Goal: Register for event/course

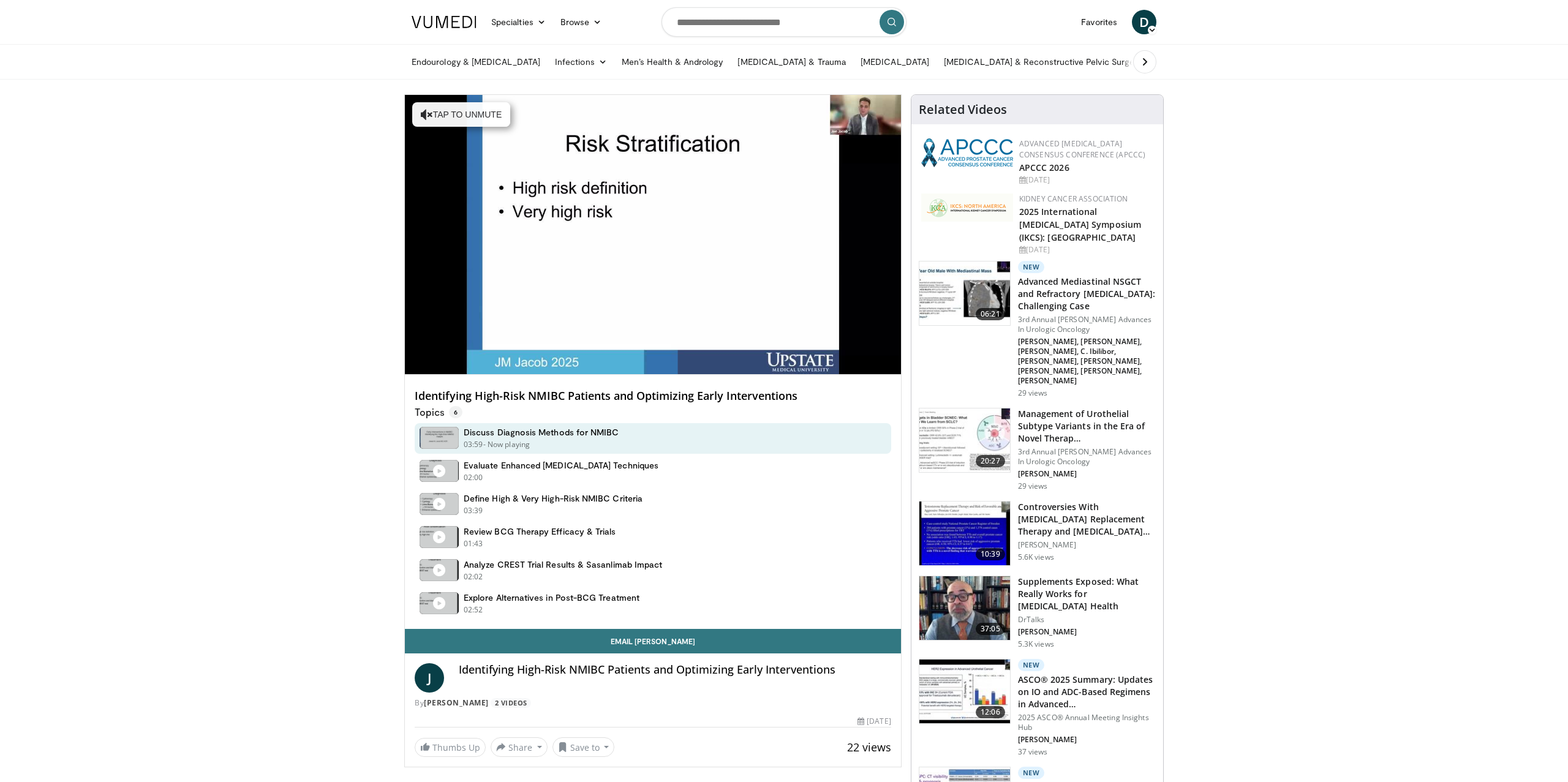
click at [464, 24] on img at bounding box center [444, 22] width 65 height 12
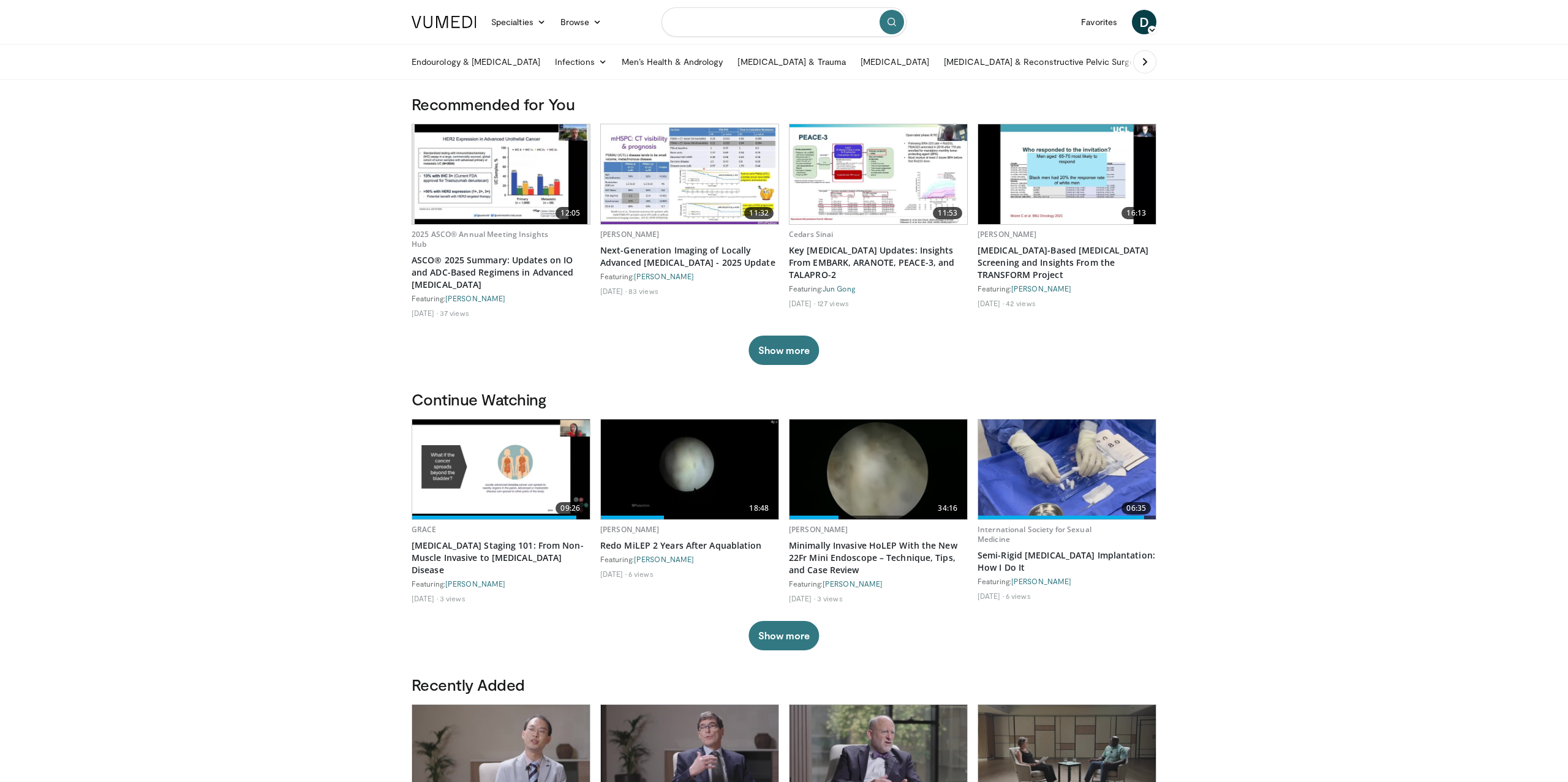
click at [696, 29] on input "Search topics, interventions" at bounding box center [784, 22] width 245 height 29
type input "*********"
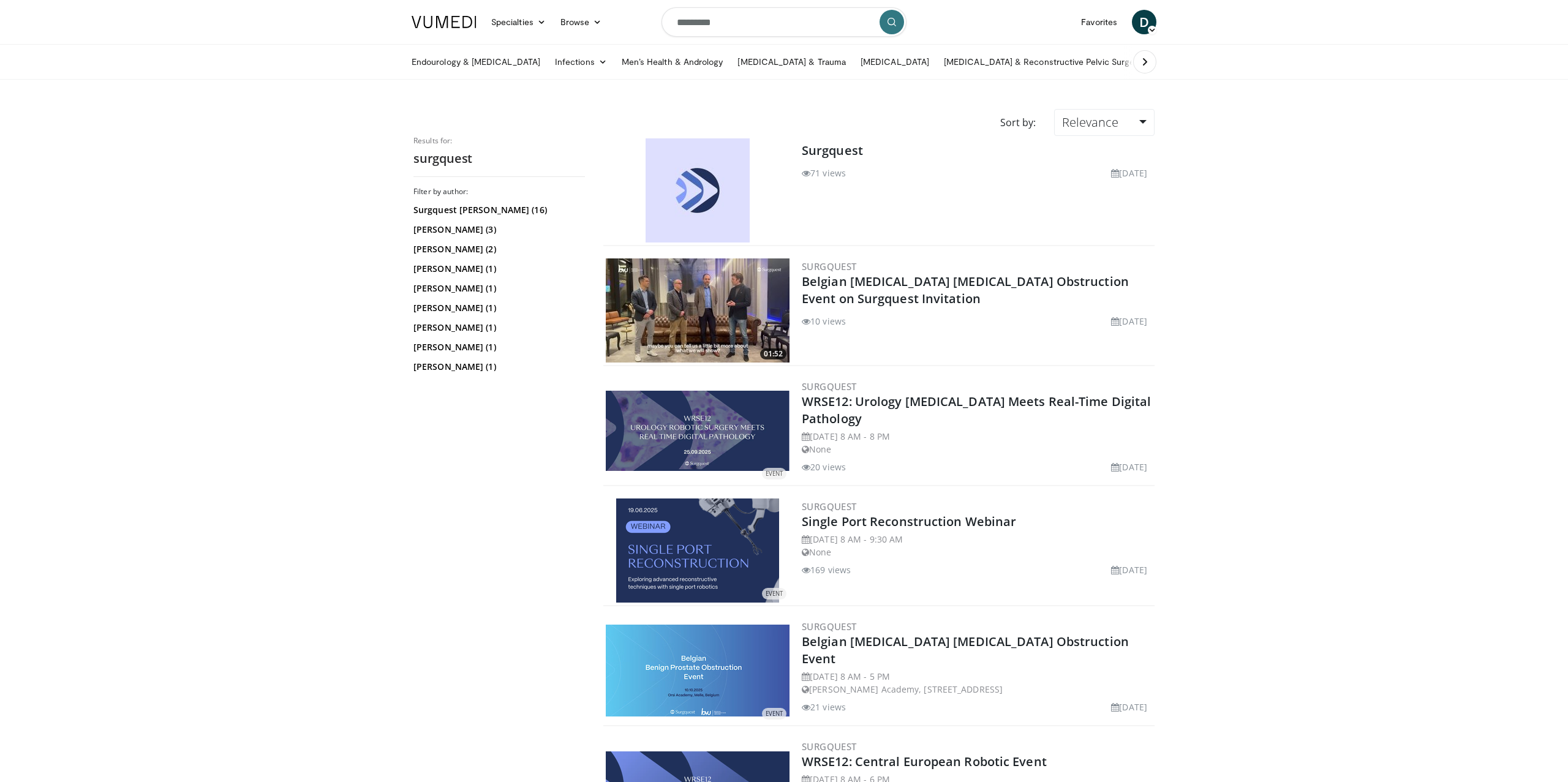
click at [691, 201] on img at bounding box center [697, 190] width 104 height 104
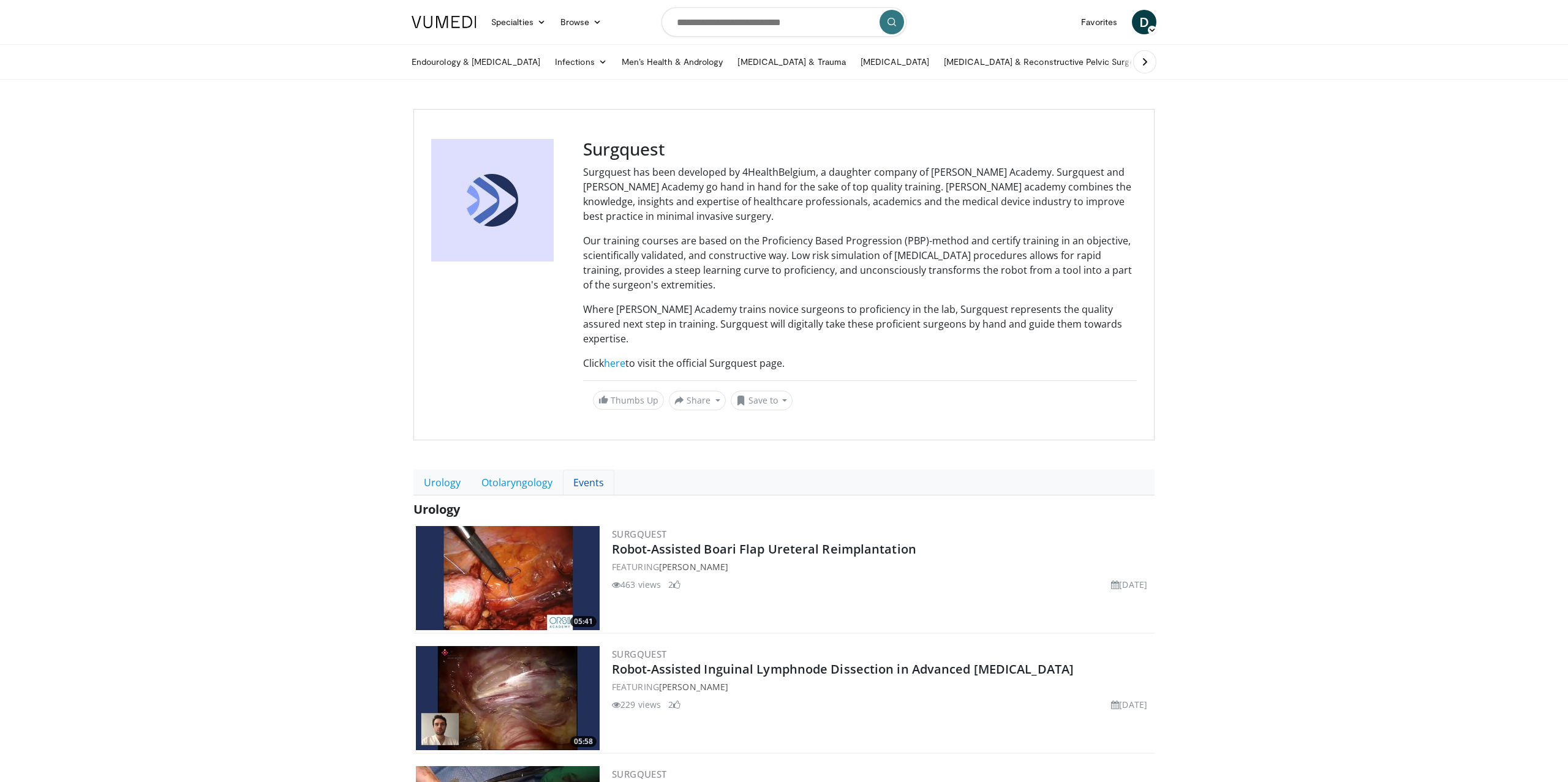
click at [587, 470] on link "Events" at bounding box center [588, 482] width 52 height 26
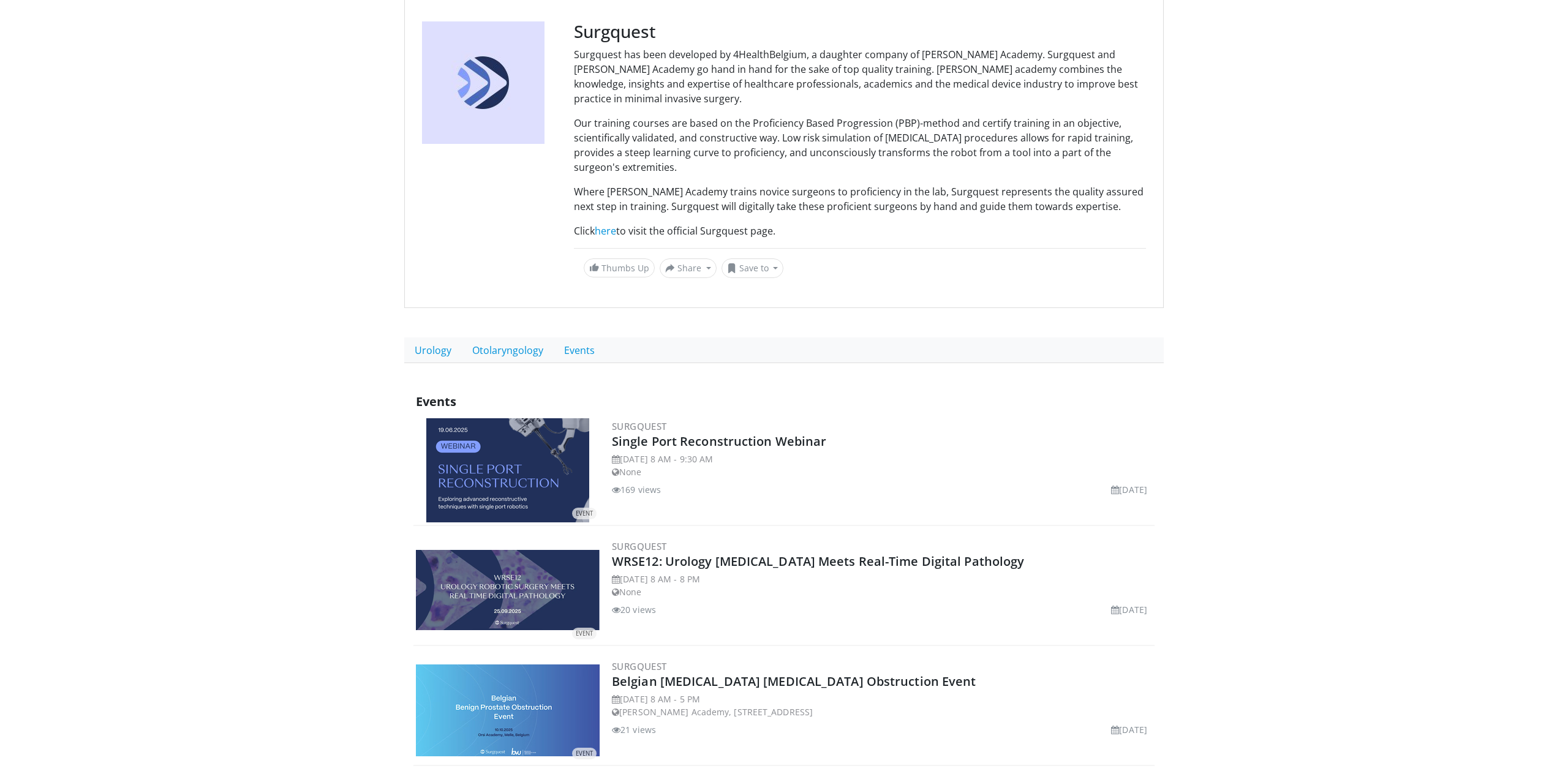
scroll to position [124, 0]
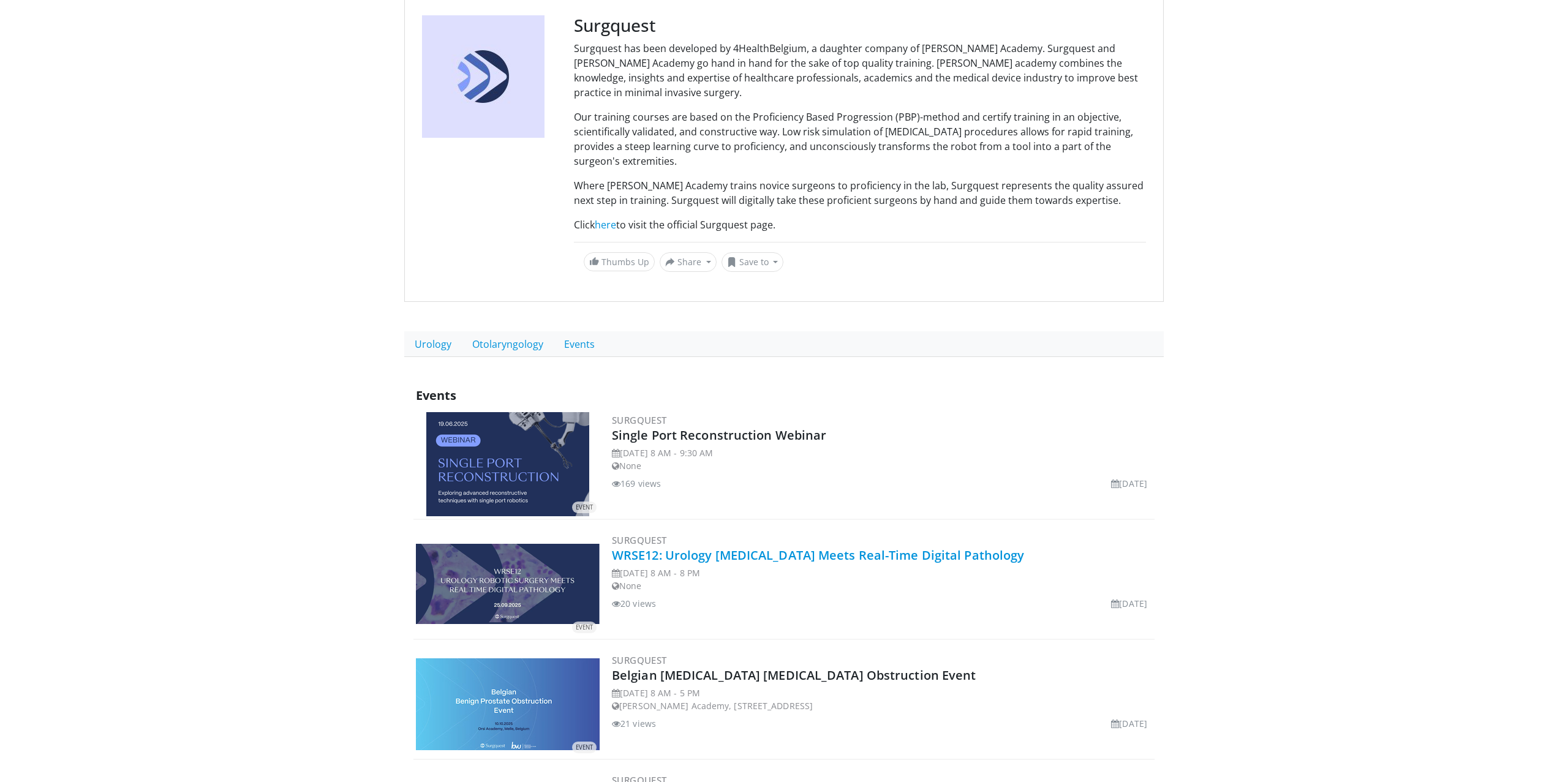
drag, startPoint x: 1020, startPoint y: 539, endPoint x: 614, endPoint y: 543, distance: 406.0
click at [614, 547] on h2 "WRSE12: Urology [MEDICAL_DATA] Meets Real-Time Digital Pathology" at bounding box center [882, 555] width 540 height 17
copy link "WRSE12: Urology [MEDICAL_DATA] Meets Real-Time Digital Pathology"
click at [685, 547] on link "WRSE12: Urology [MEDICAL_DATA] Meets Real-Time Digital Pathology" at bounding box center [818, 555] width 412 height 17
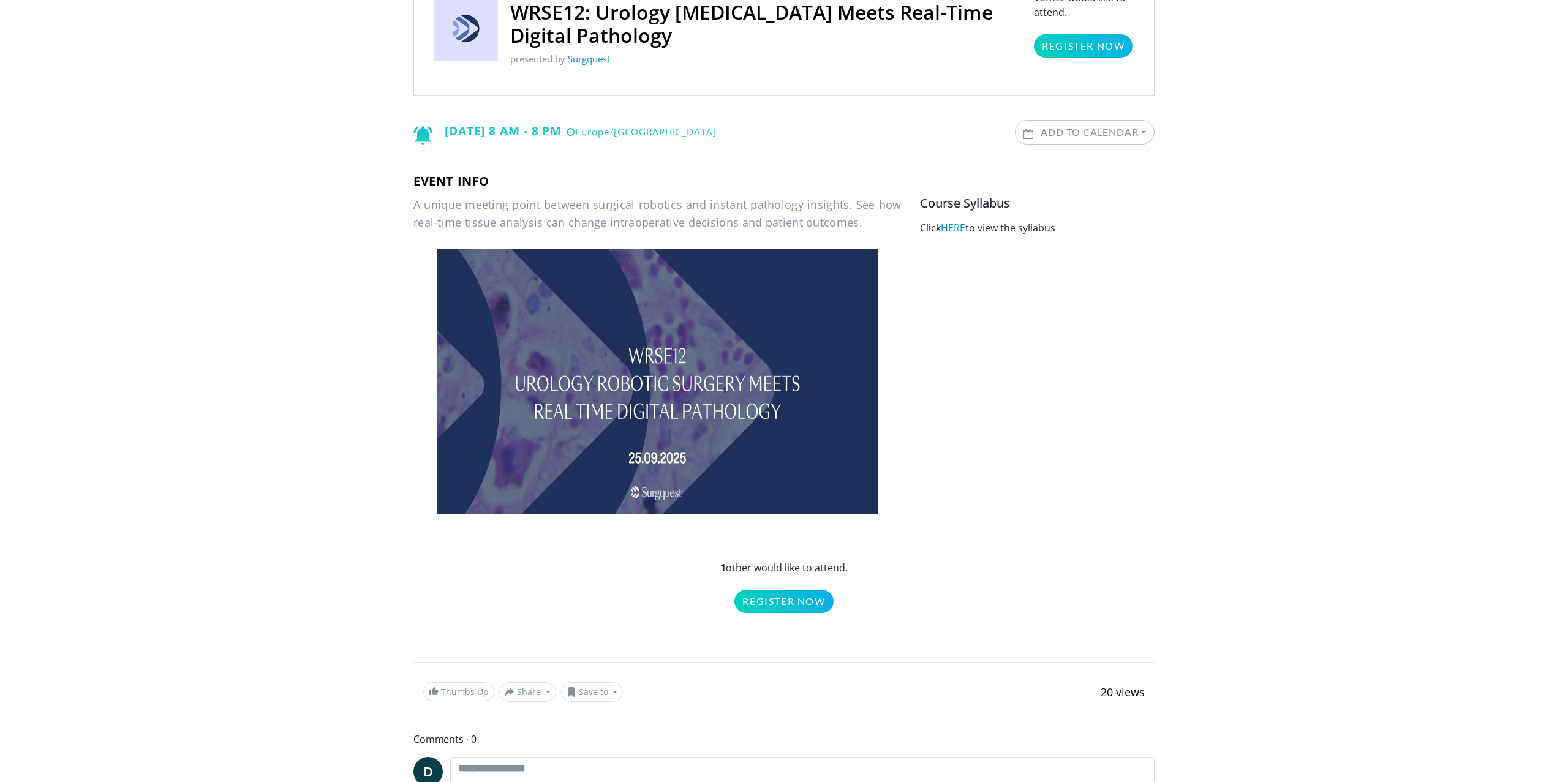
scroll to position [155, 0]
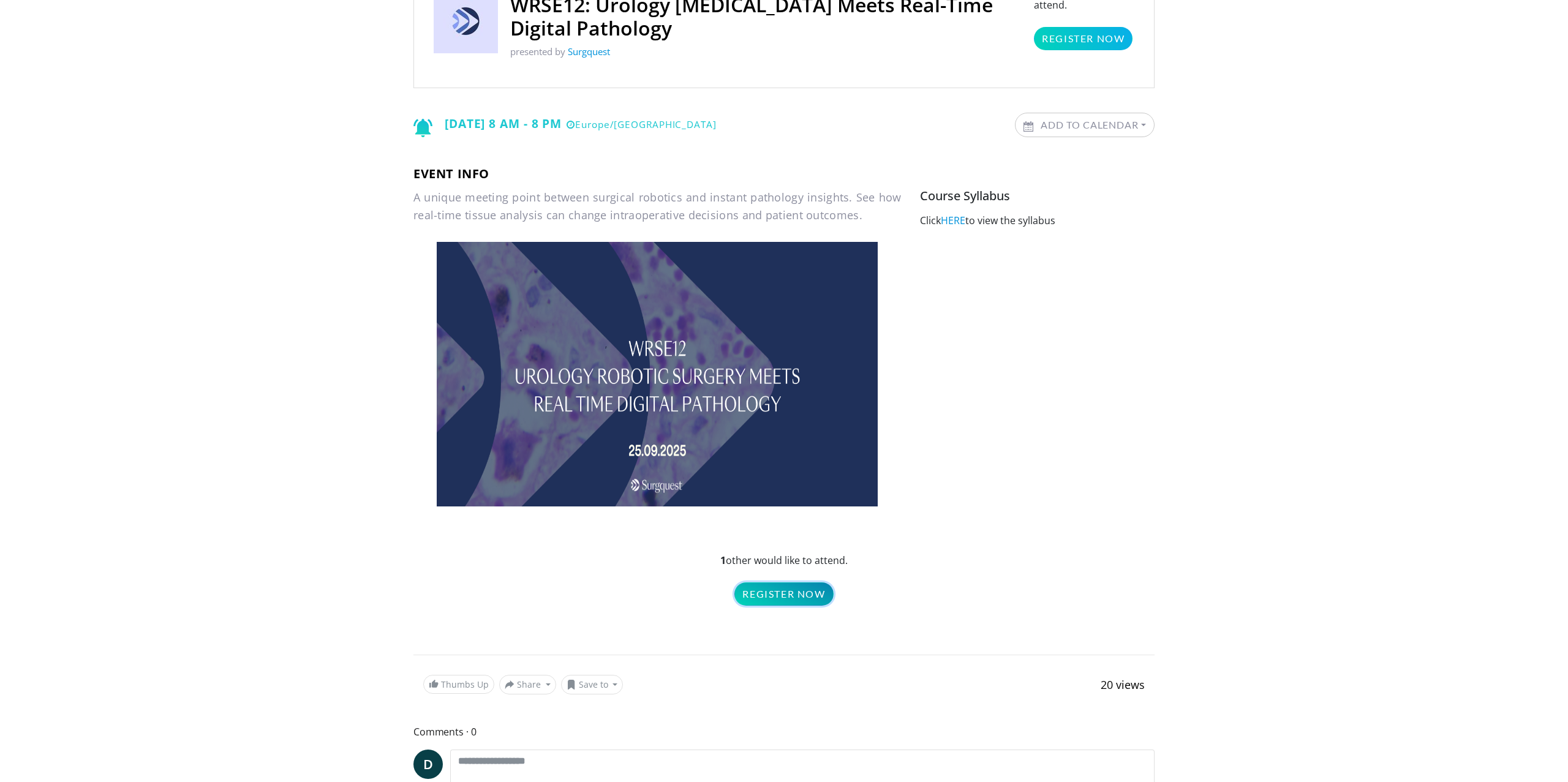
click at [804, 593] on link "Register Now" at bounding box center [784, 594] width 99 height 23
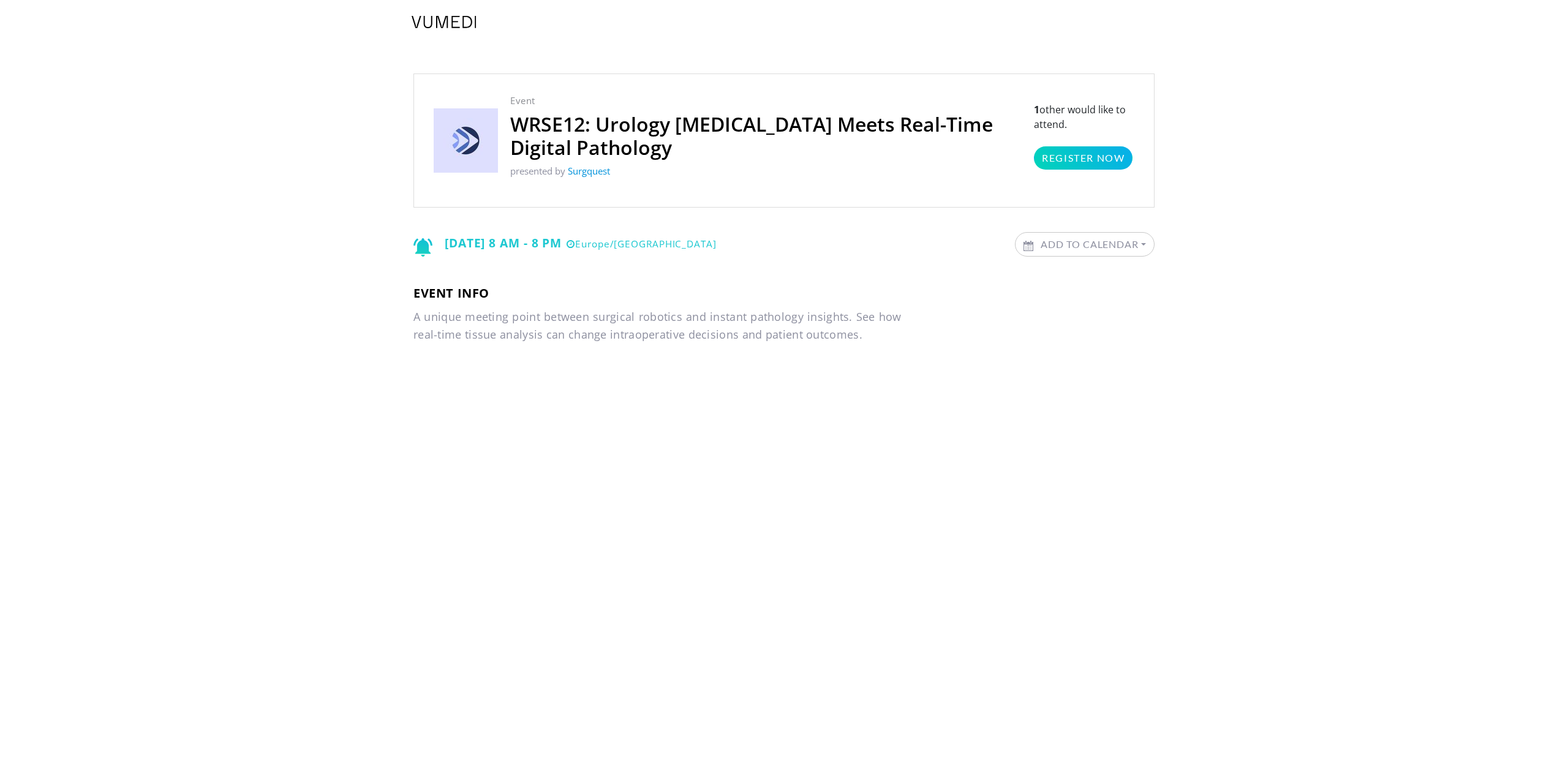
scroll to position [155, 0]
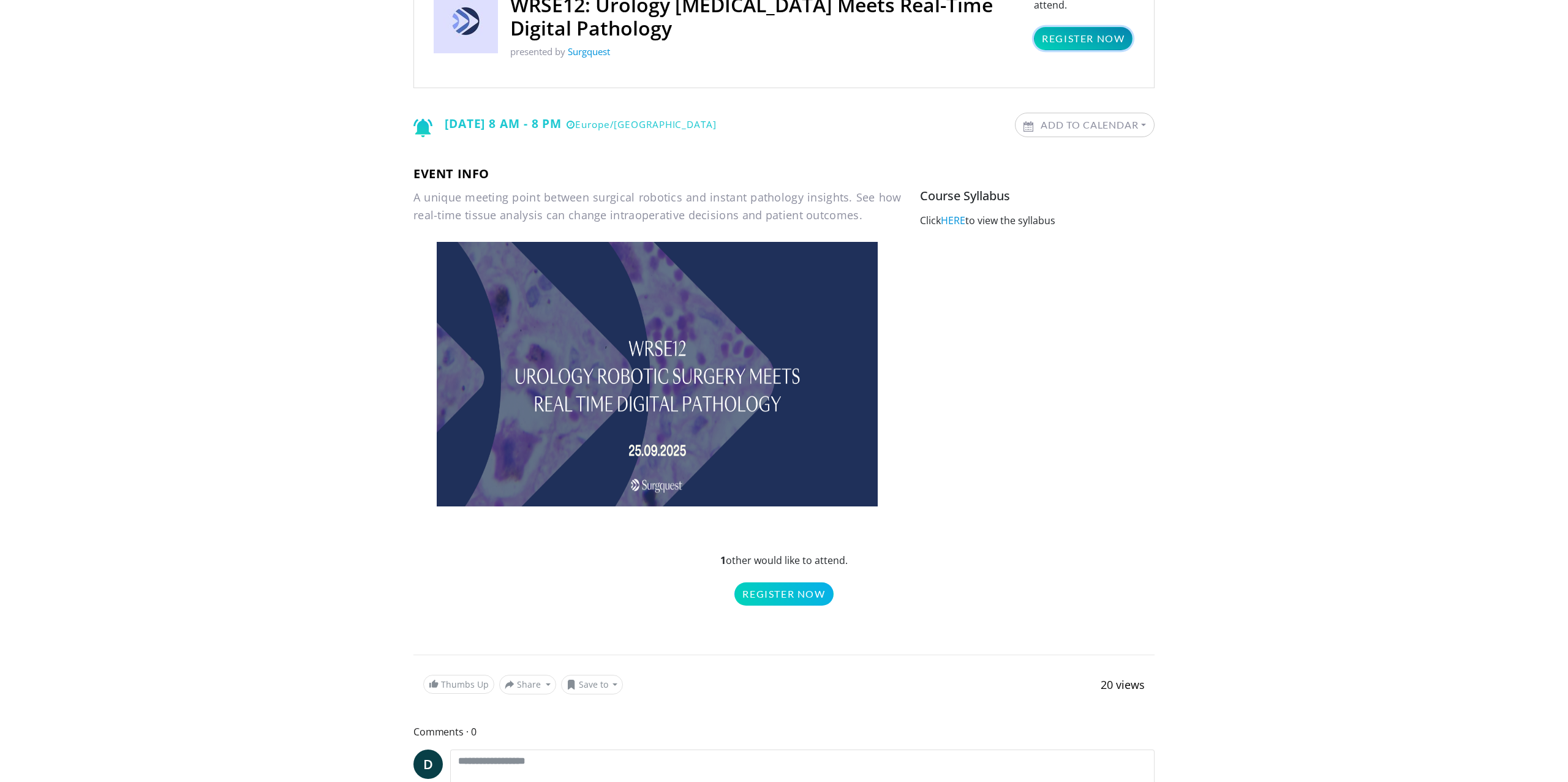
click at [1069, 41] on link "Register Now" at bounding box center [1083, 38] width 99 height 23
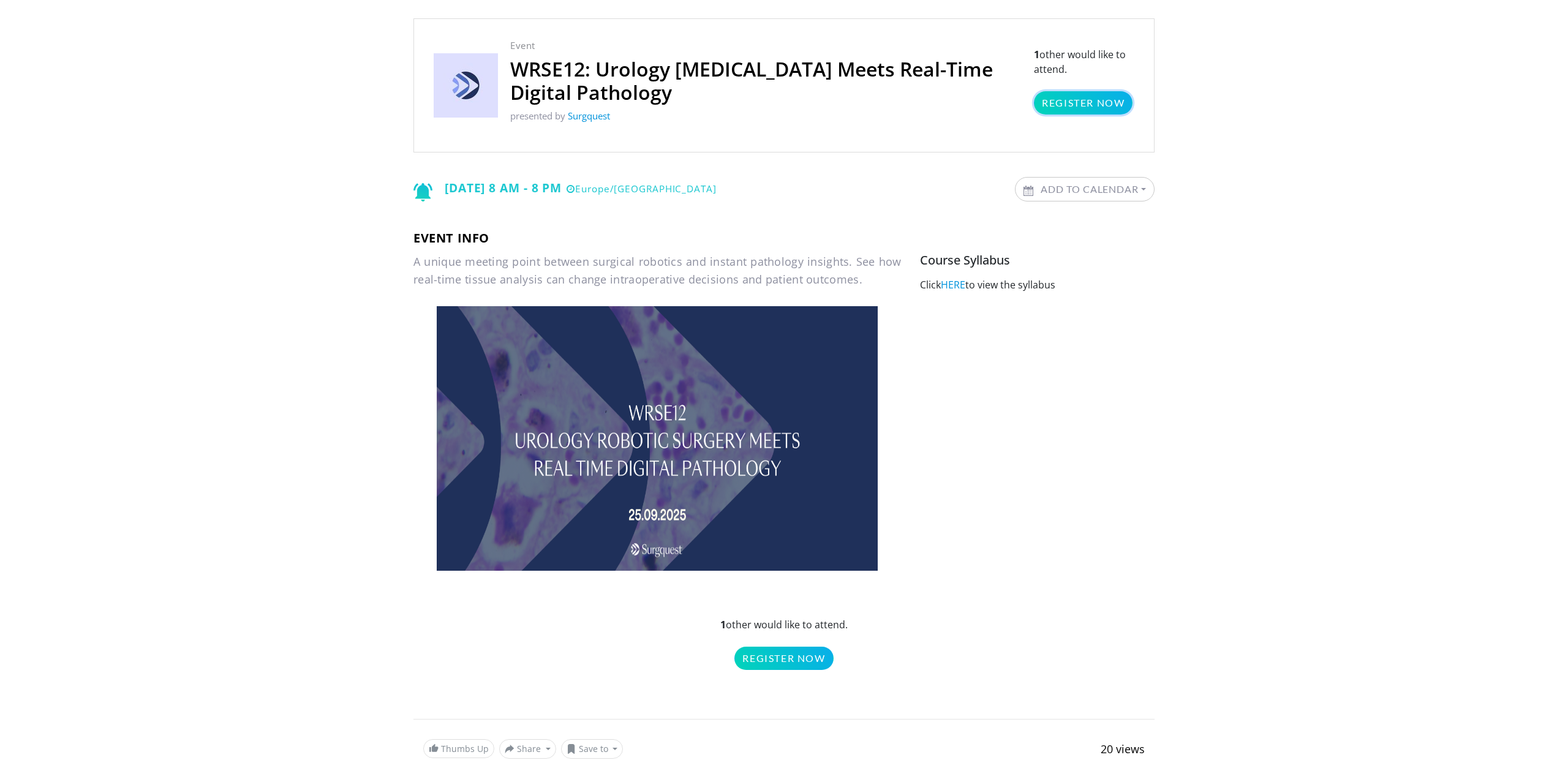
scroll to position [55, 0]
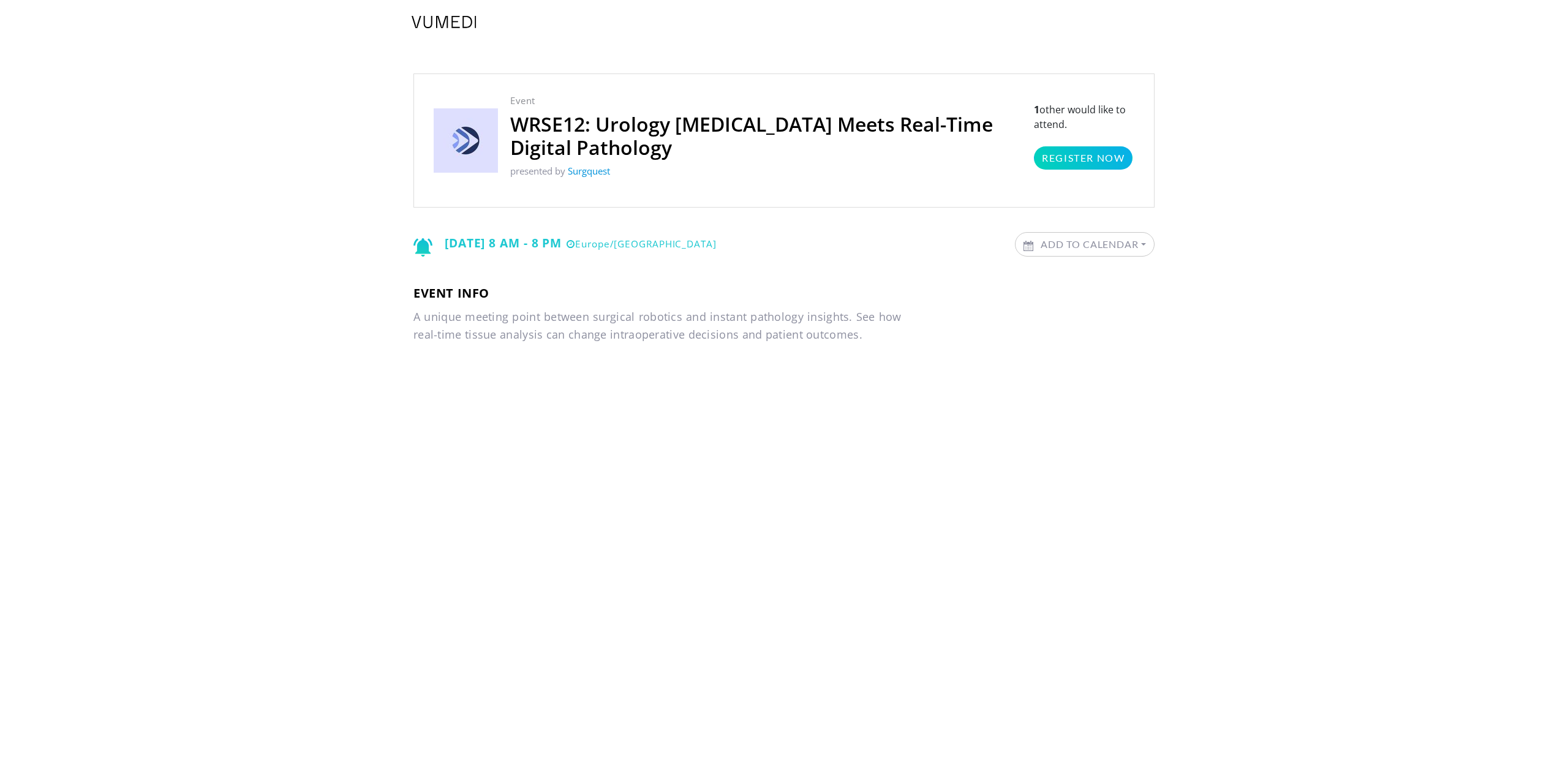
scroll to position [55, 0]
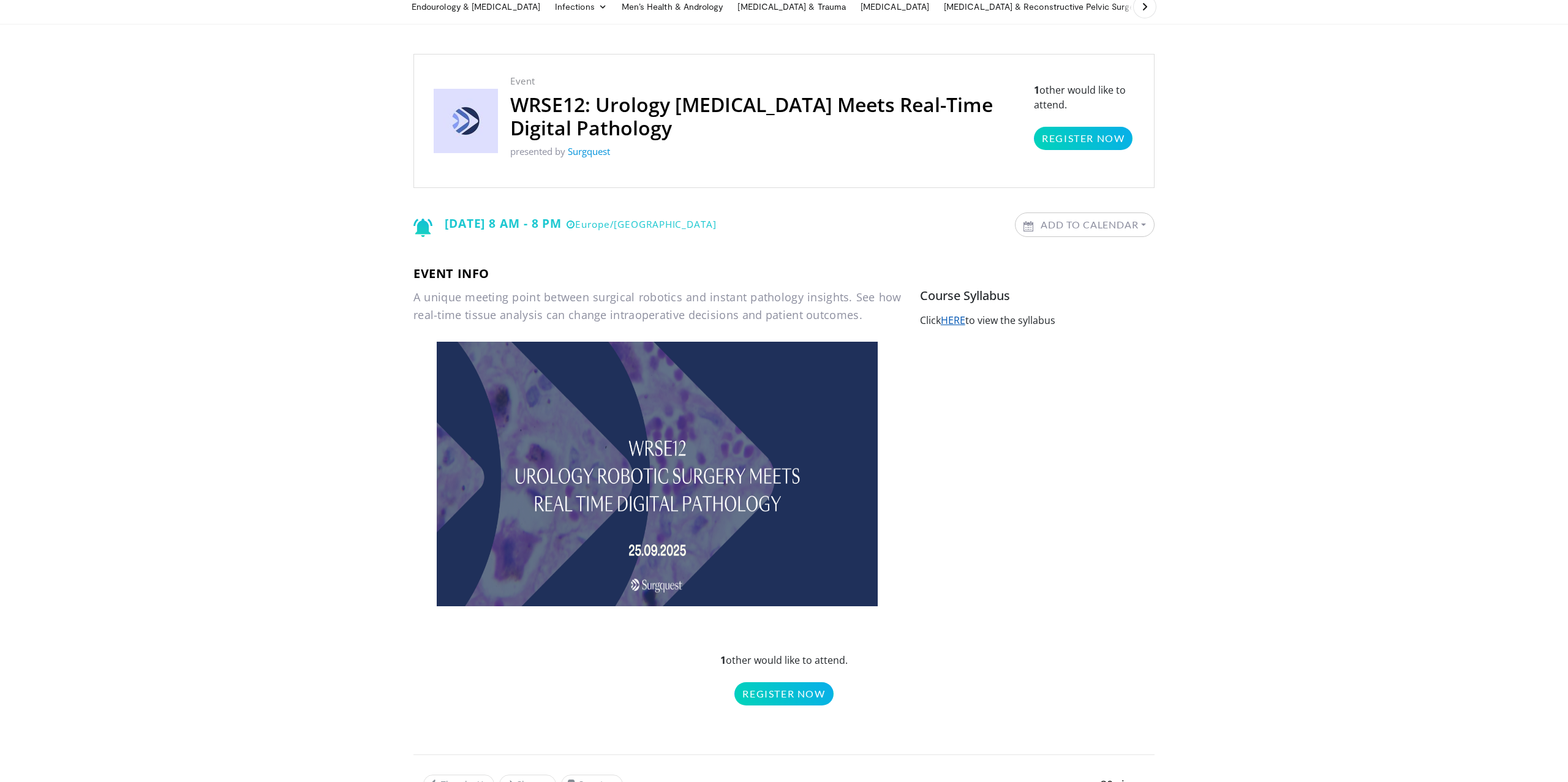
click at [956, 318] on link "HERE" at bounding box center [952, 320] width 24 height 13
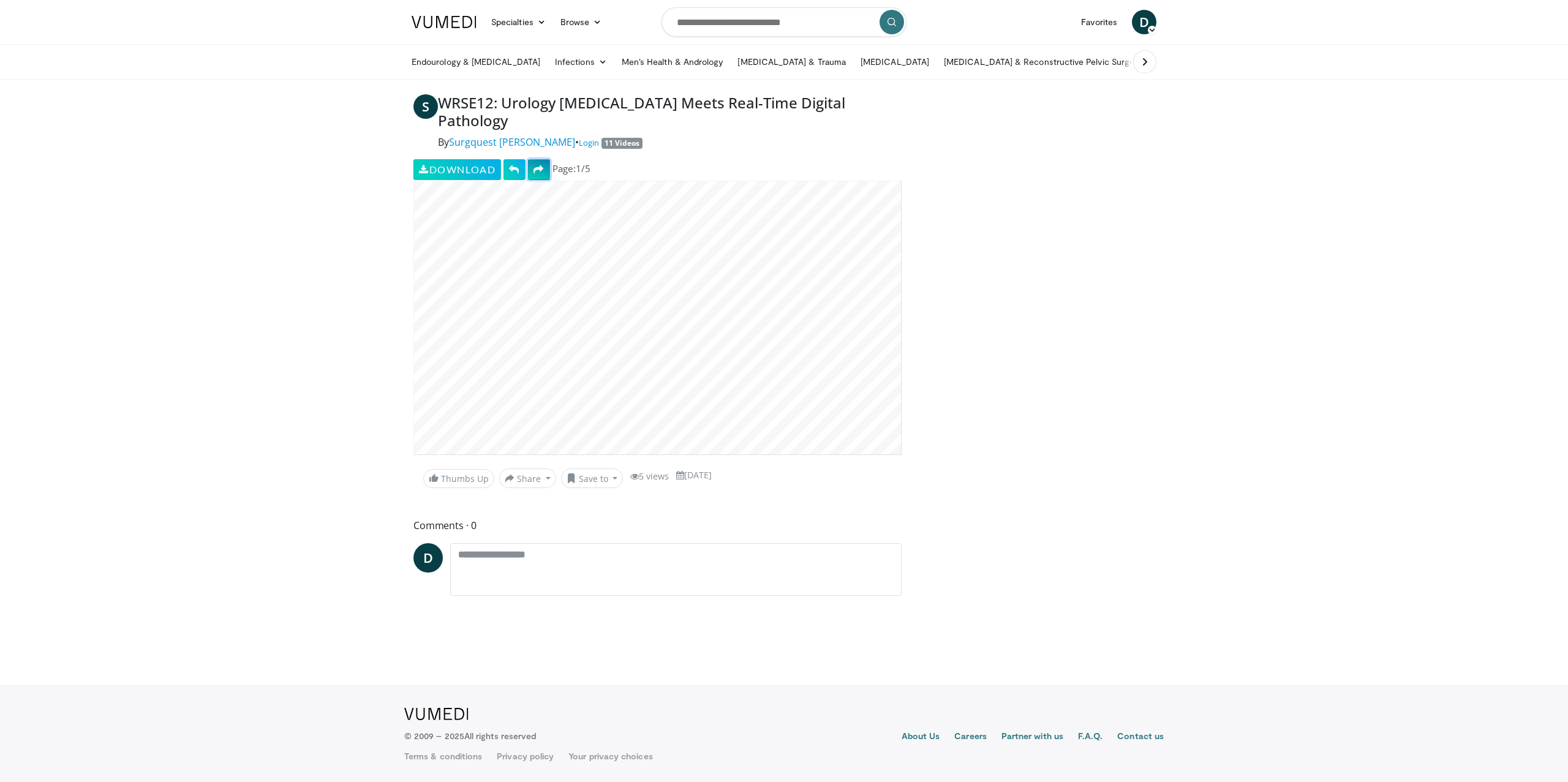
click at [542, 175] on button at bounding box center [538, 170] width 22 height 21
click at [536, 170] on span at bounding box center [538, 170] width 11 height 10
click at [537, 170] on span at bounding box center [538, 170] width 11 height 10
click at [543, 169] on span at bounding box center [538, 170] width 11 height 10
click at [515, 168] on span at bounding box center [514, 170] width 11 height 10
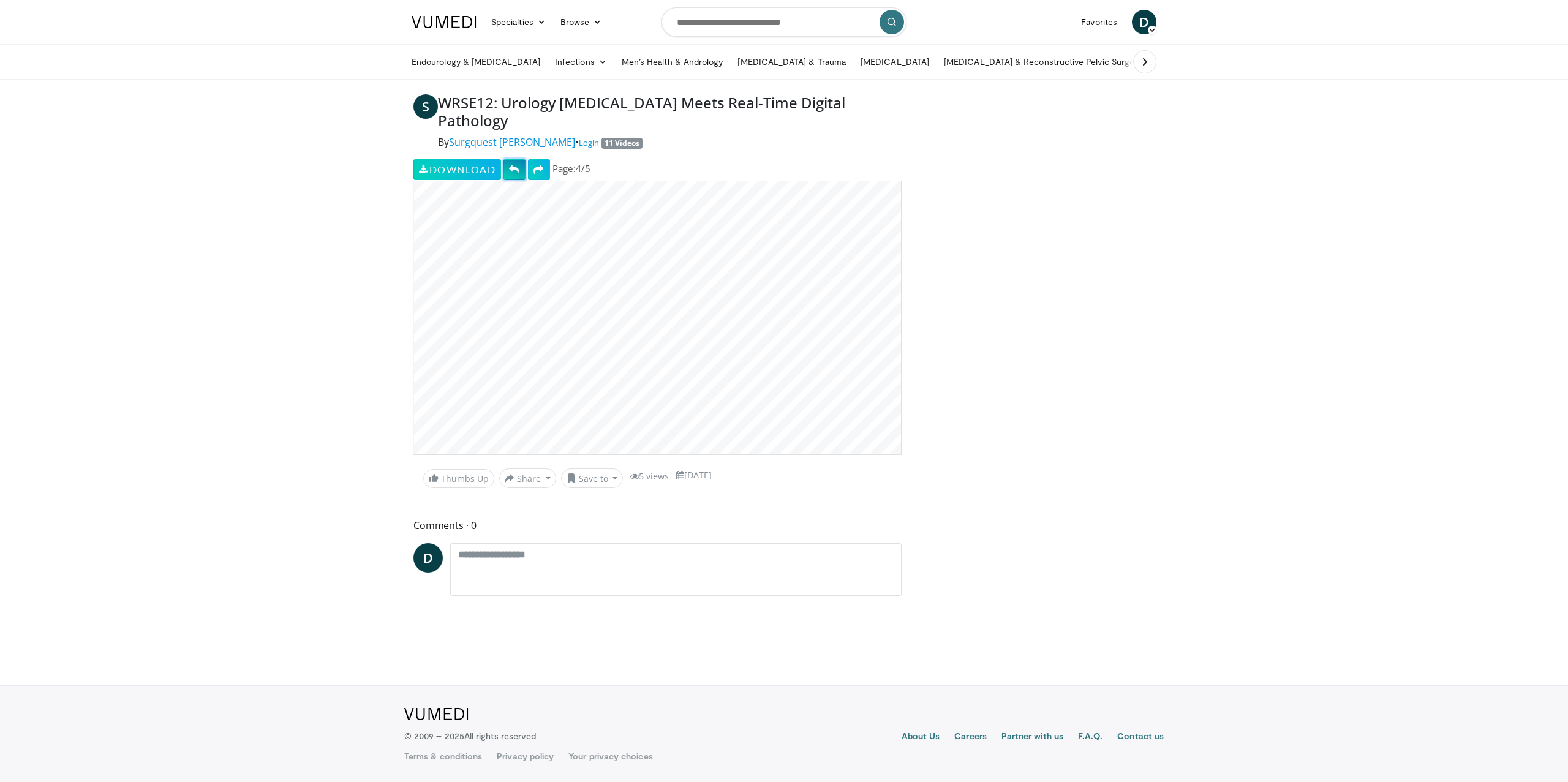
click at [520, 171] on span at bounding box center [514, 170] width 11 height 10
click at [495, 141] on link "Surgquest Orsi" at bounding box center [512, 142] width 126 height 13
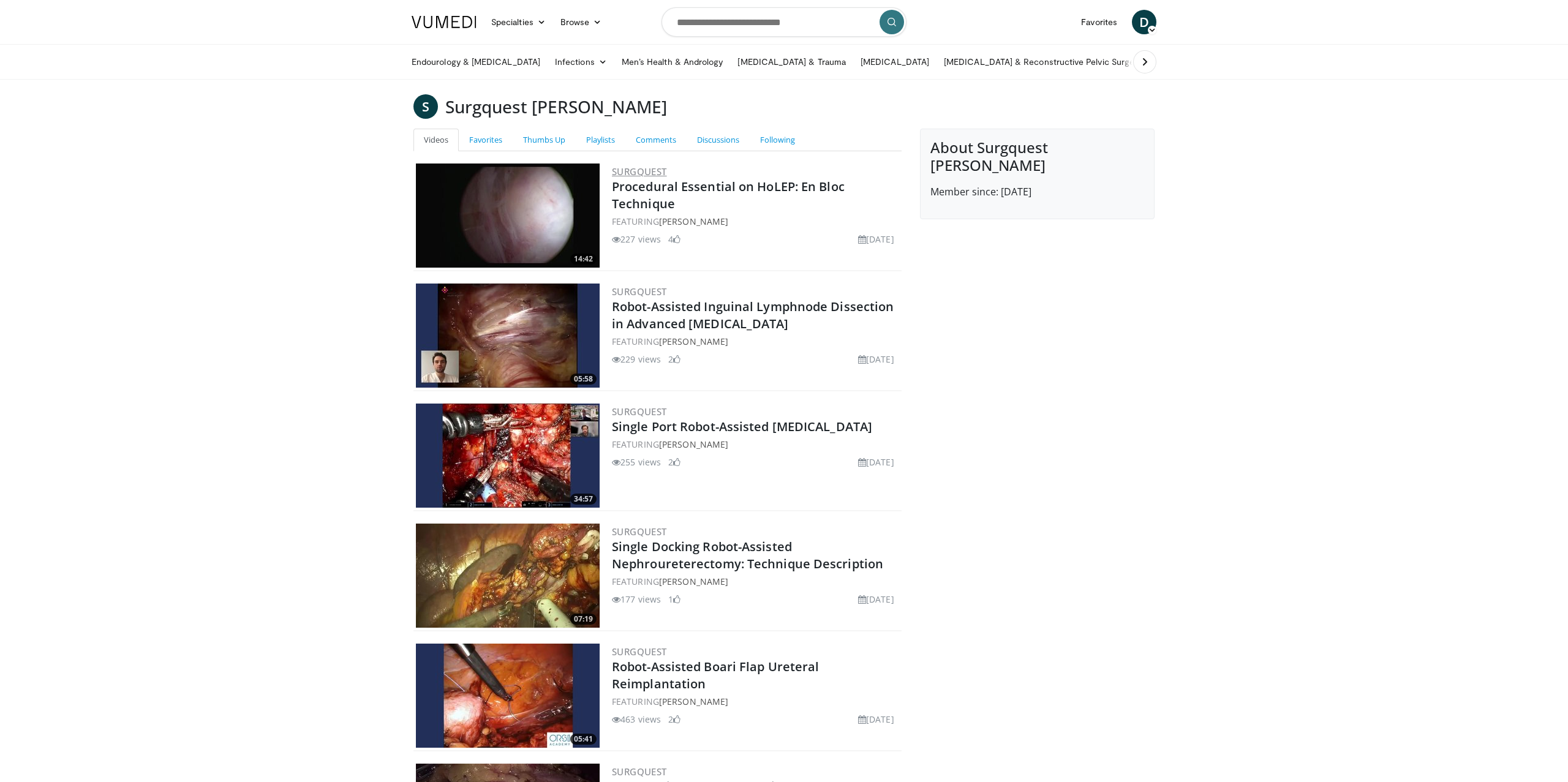
click at [648, 170] on link "Surgquest" at bounding box center [639, 171] width 55 height 12
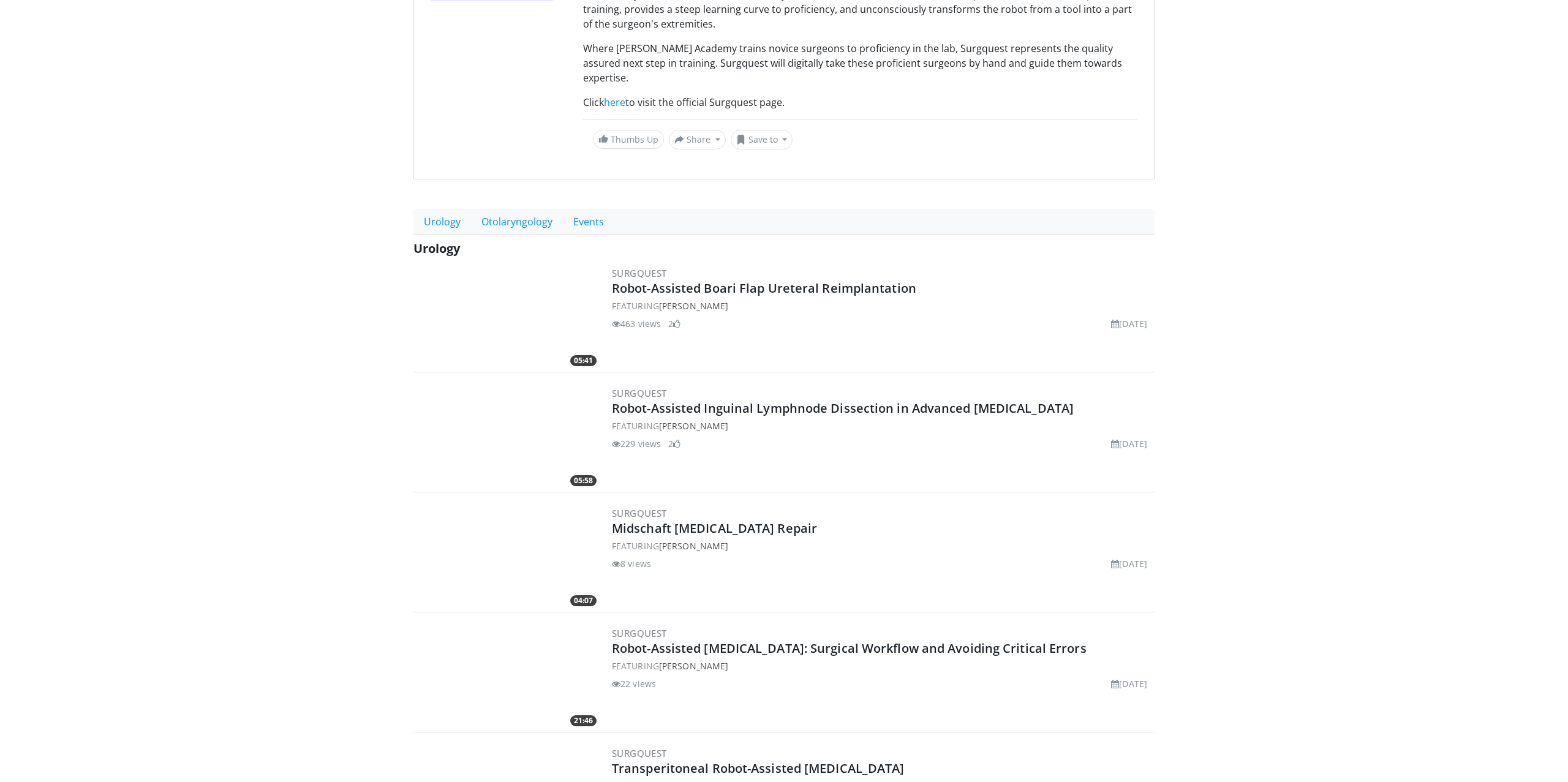
scroll to position [243, 0]
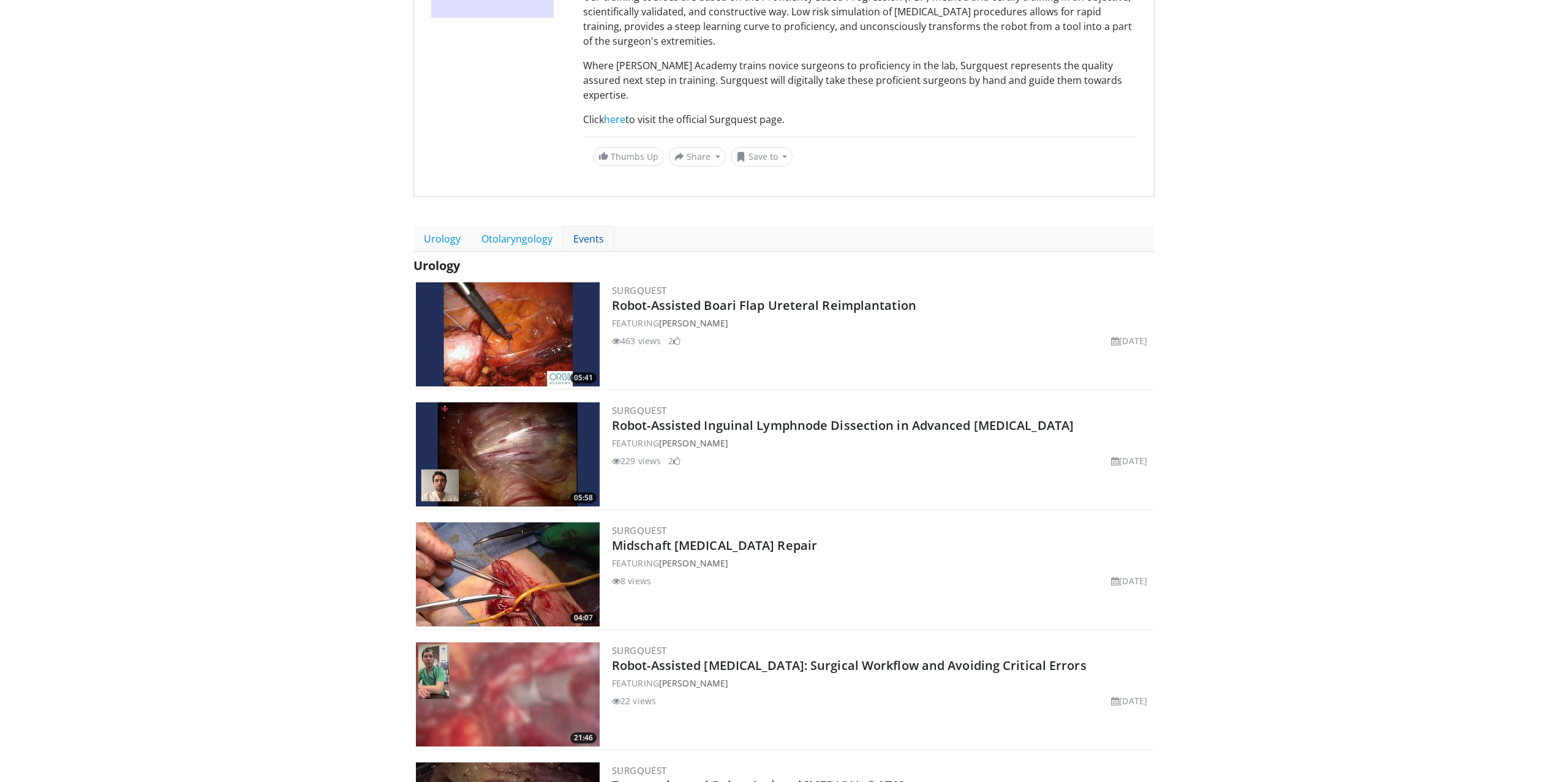
click at [573, 229] on link "Events" at bounding box center [588, 239] width 52 height 26
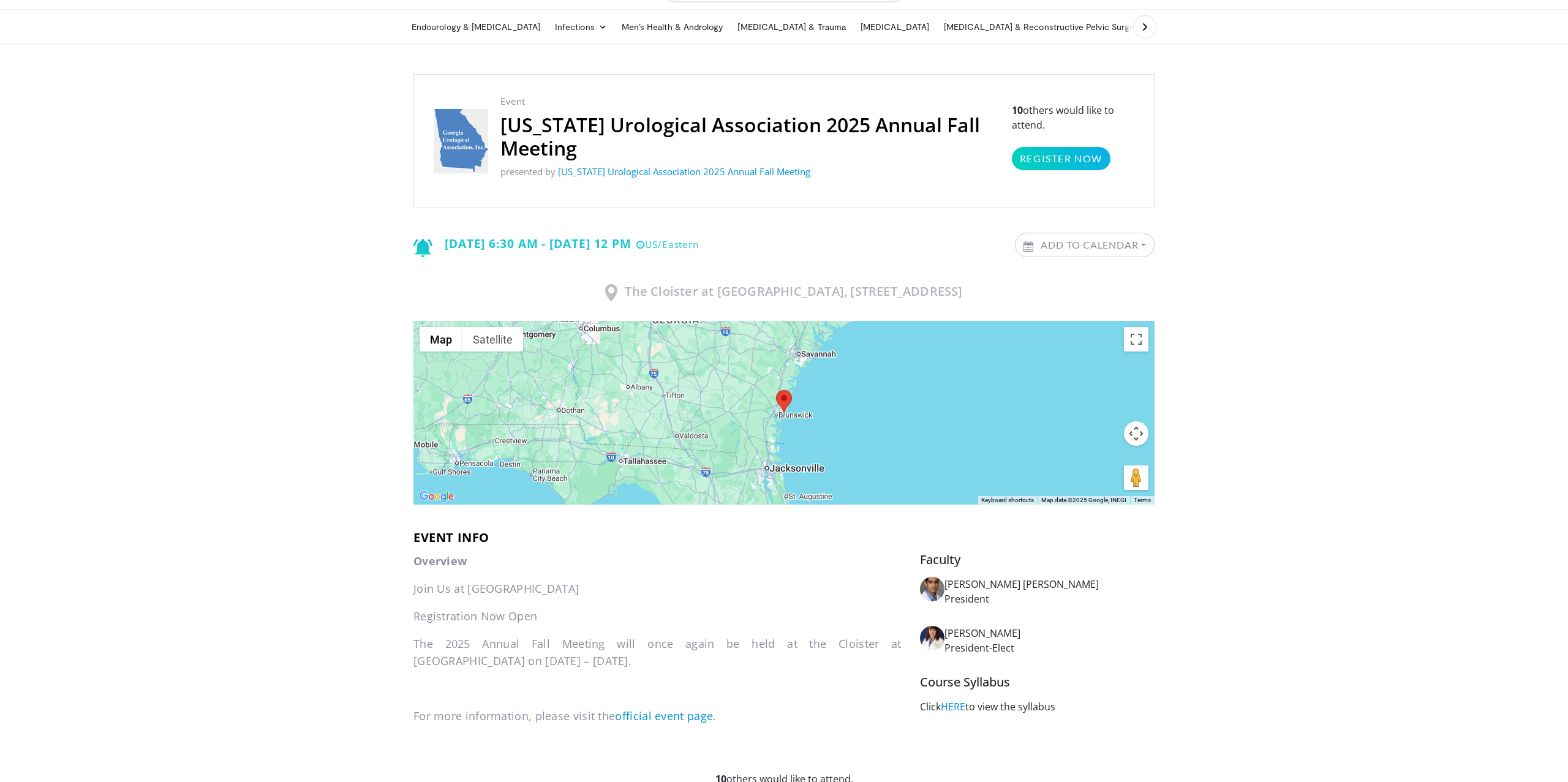
scroll to position [23, 0]
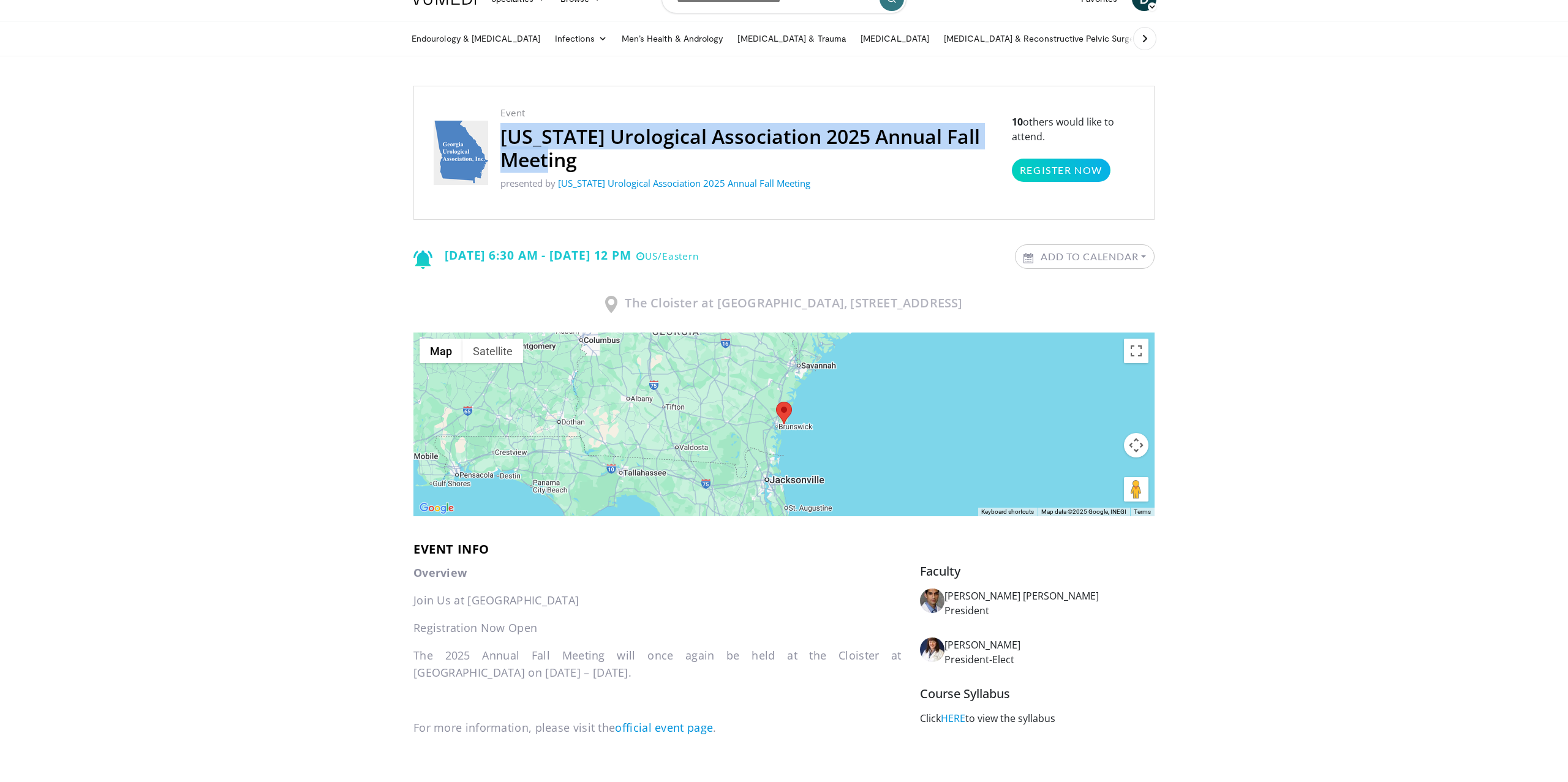
drag, startPoint x: 503, startPoint y: 136, endPoint x: 592, endPoint y: 154, distance: 90.8
click at [592, 154] on h2 "Georgia Urological Association 2025 Annual Fall Meeting" at bounding box center [750, 148] width 499 height 47
copy h2 "Georgia Urological Association 2025 Annual Fall Meeting"
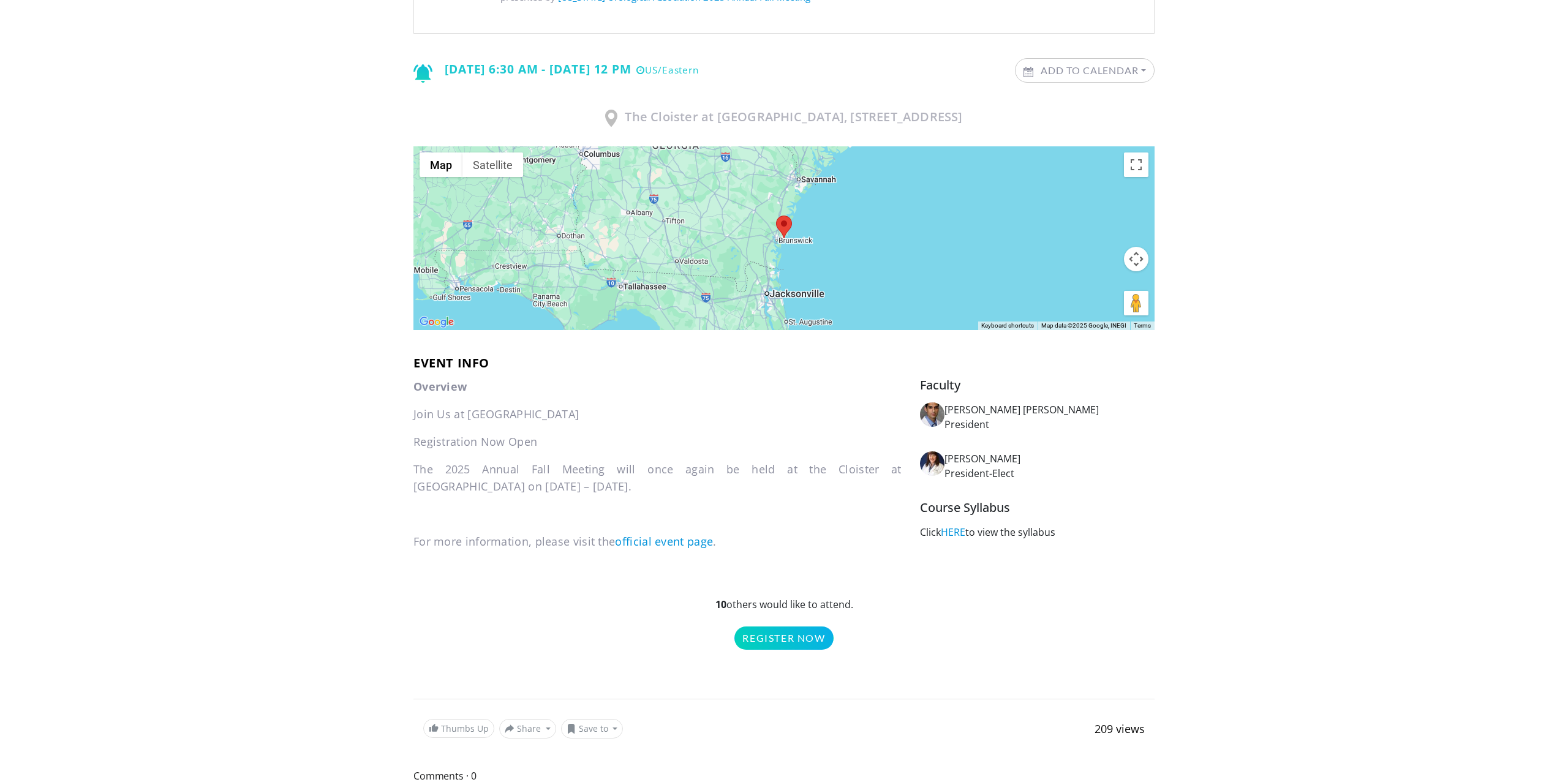
scroll to position [225, 0]
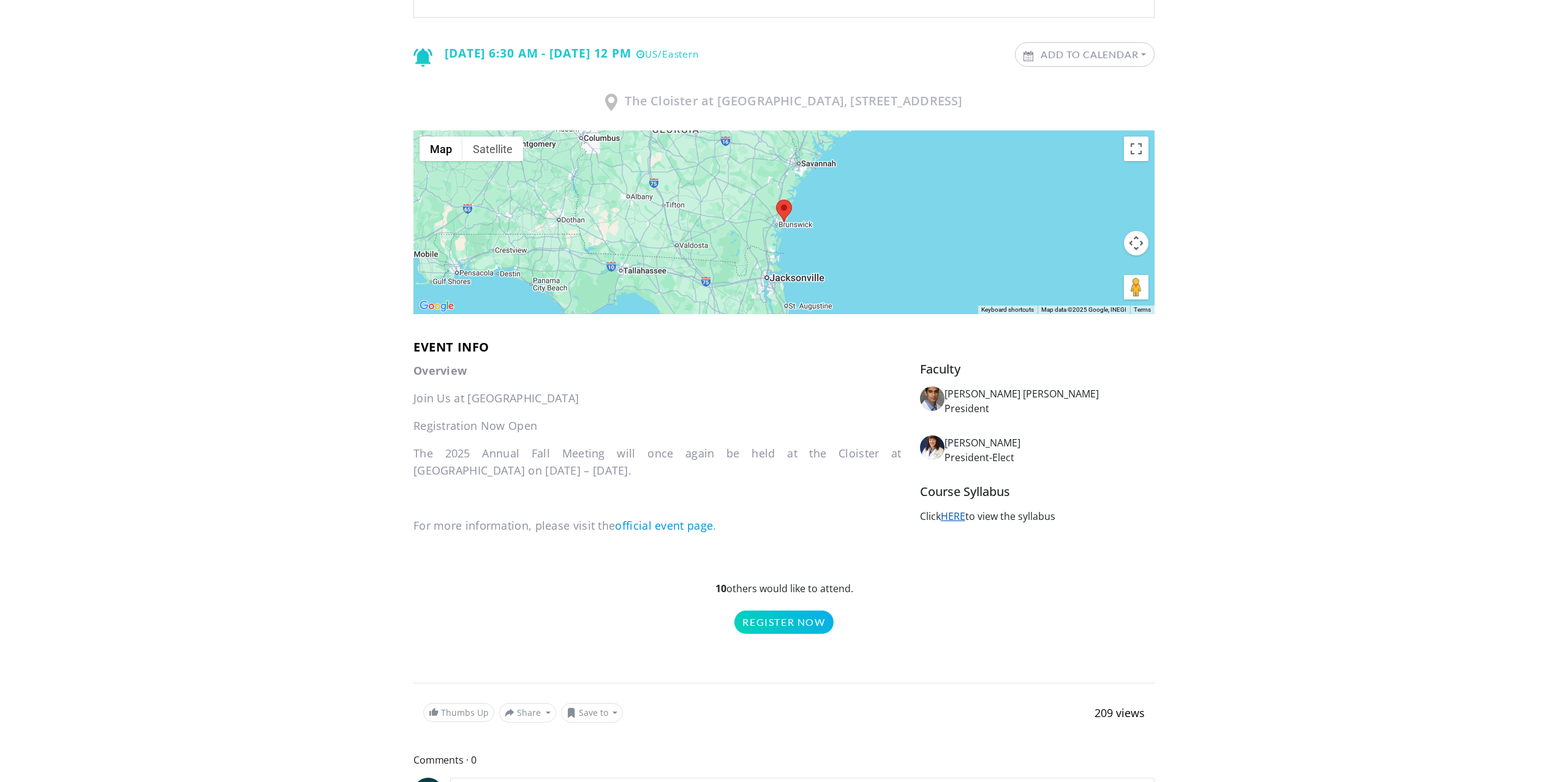
click at [961, 514] on link "HERE" at bounding box center [952, 516] width 24 height 13
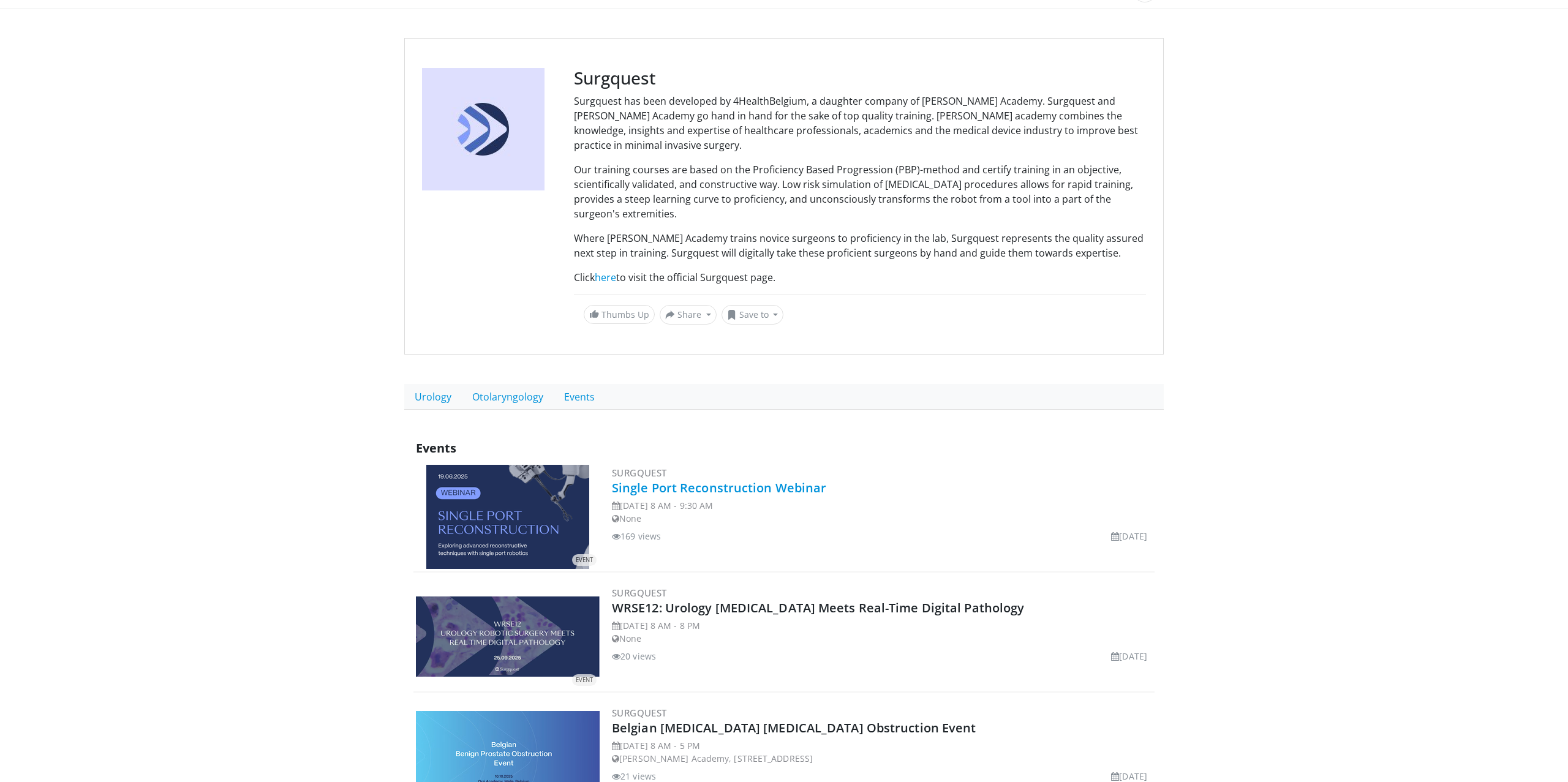
scroll to position [166, 0]
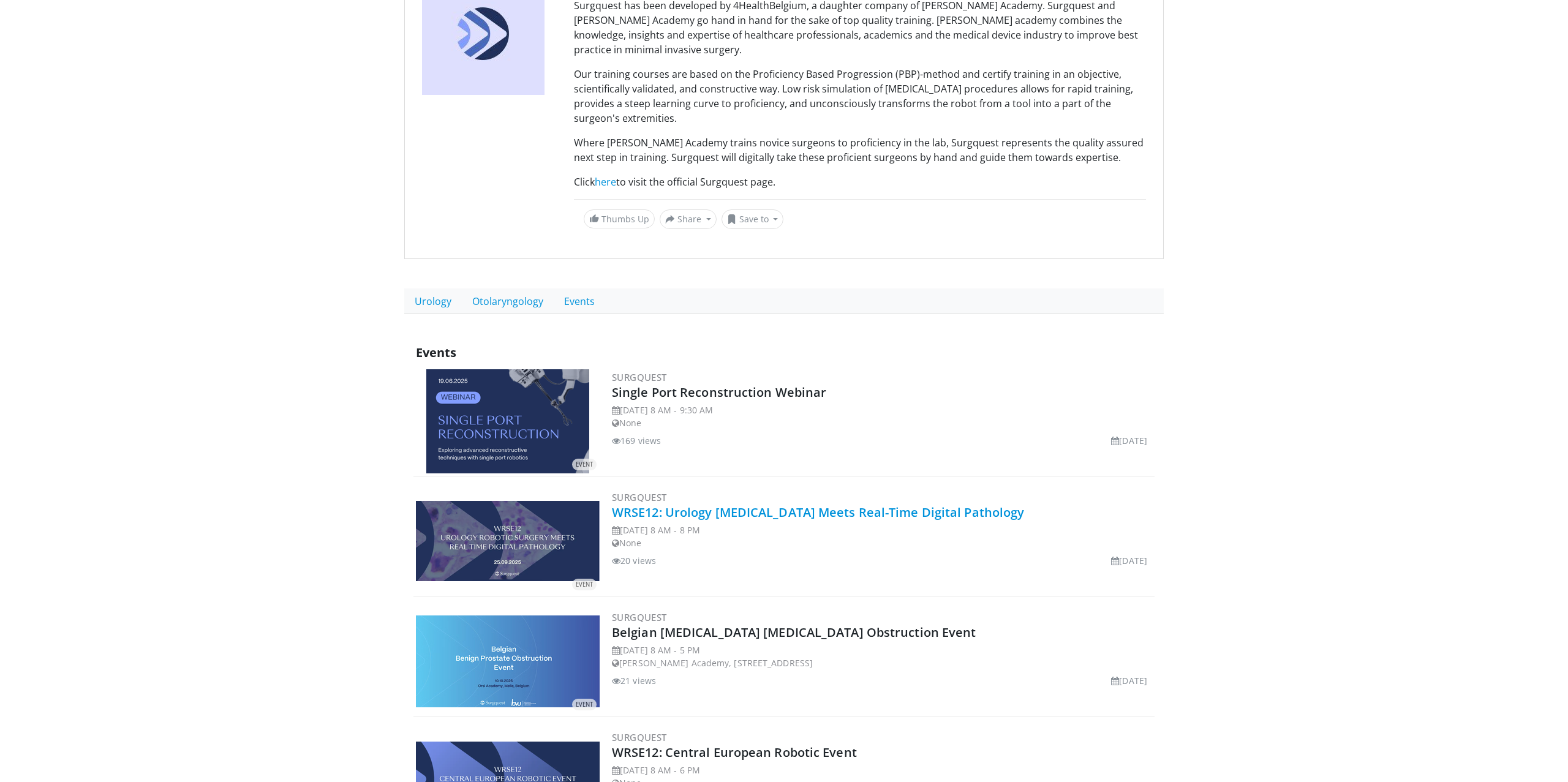
drag, startPoint x: 1023, startPoint y: 499, endPoint x: 612, endPoint y: 497, distance: 411.0
click at [612, 504] on h2 "WRSE12: Urology Robotic Surgery Meets Real-Time Digital Pathology" at bounding box center [882, 512] width 540 height 17
copy link "WRSE12: Urology Robotic Surgery Meets Real-Time Digital Pathology"
click at [643, 504] on link "WRSE12: Urology Robotic Surgery Meets Real-Time Digital Pathology" at bounding box center [818, 512] width 412 height 17
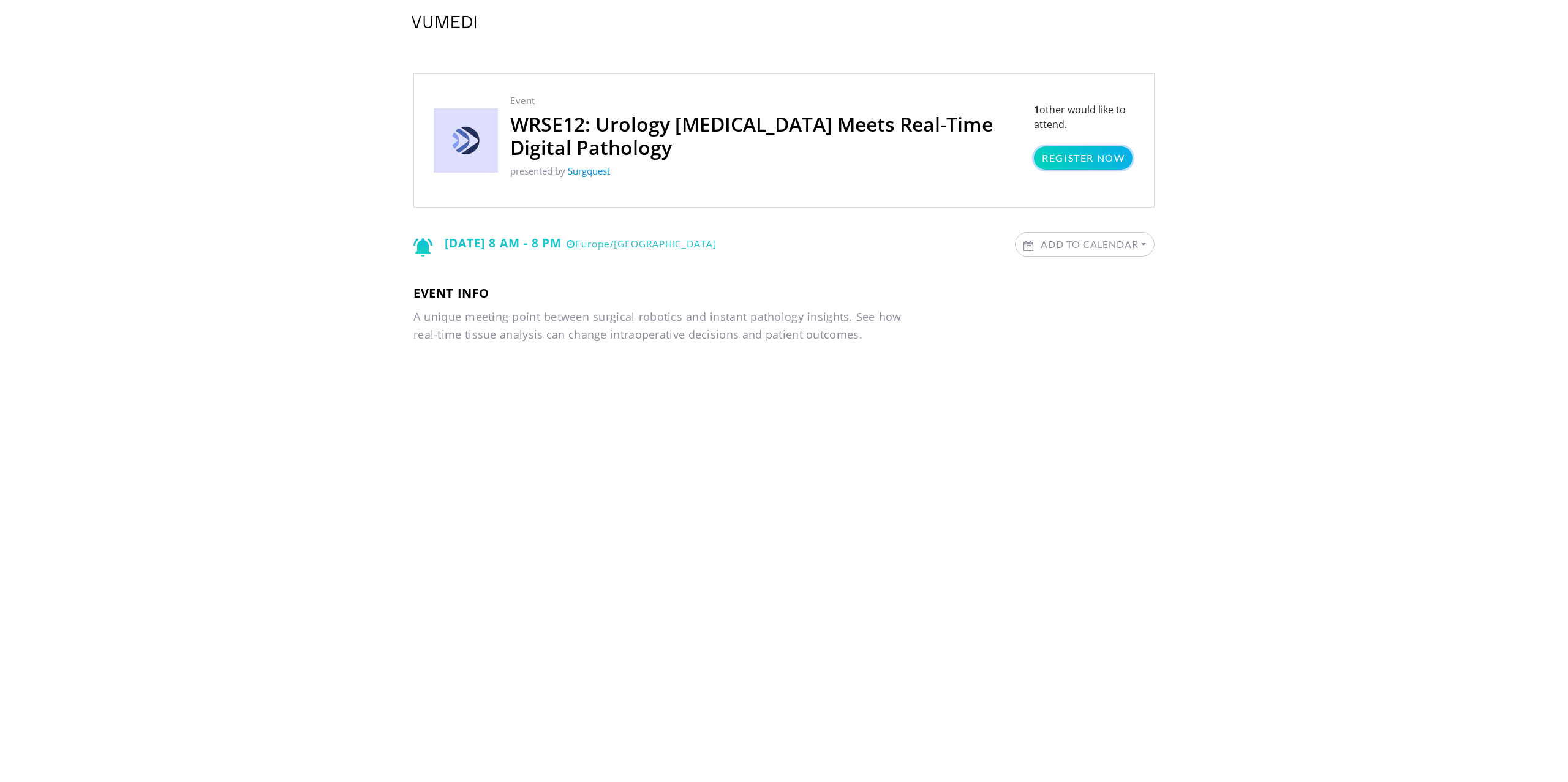
click at [1104, 157] on p "1 other would like to attend. Register Now" at bounding box center [1084, 135] width 101 height 67
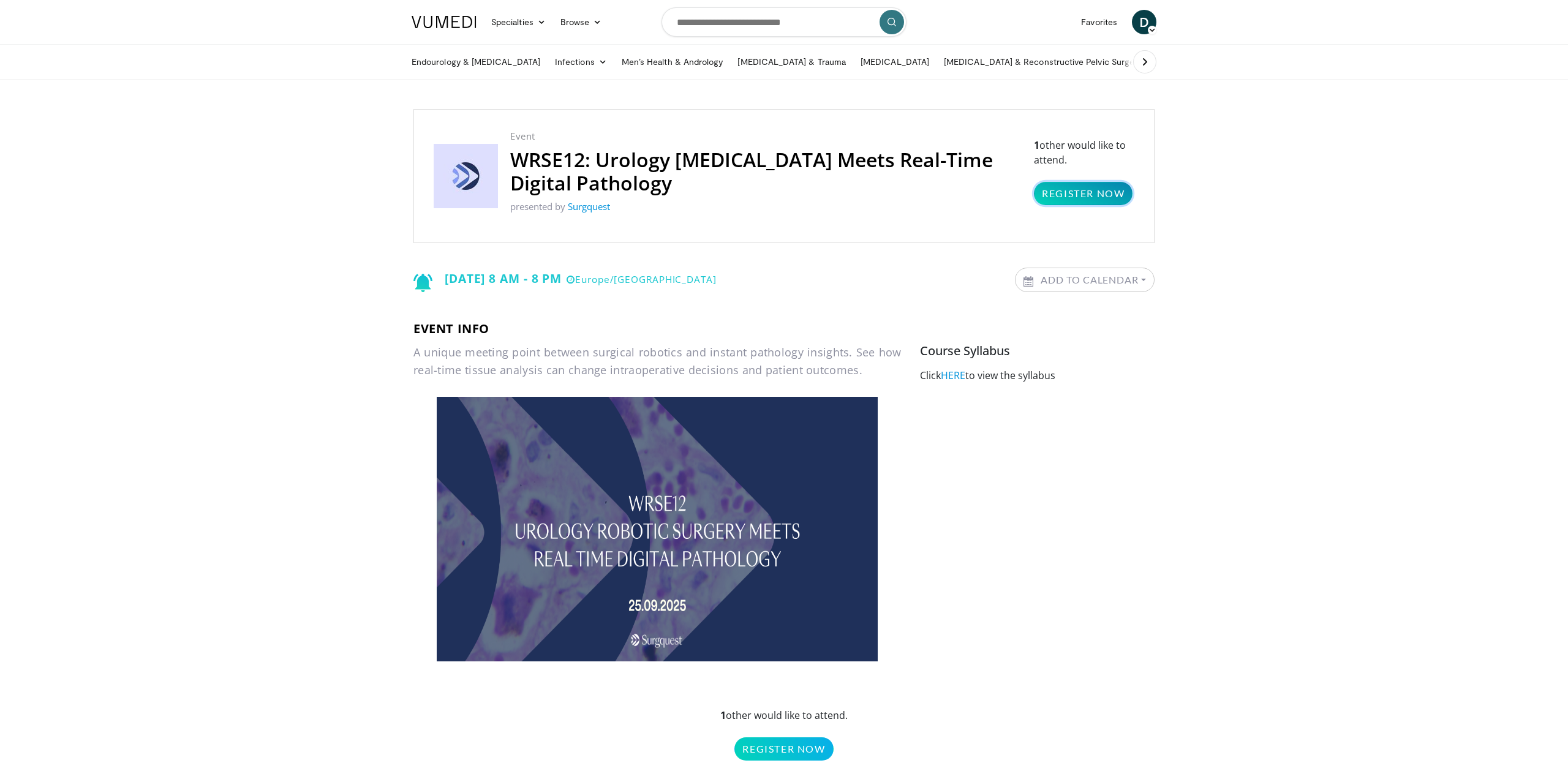
click at [1096, 192] on link "Register Now" at bounding box center [1083, 194] width 99 height 23
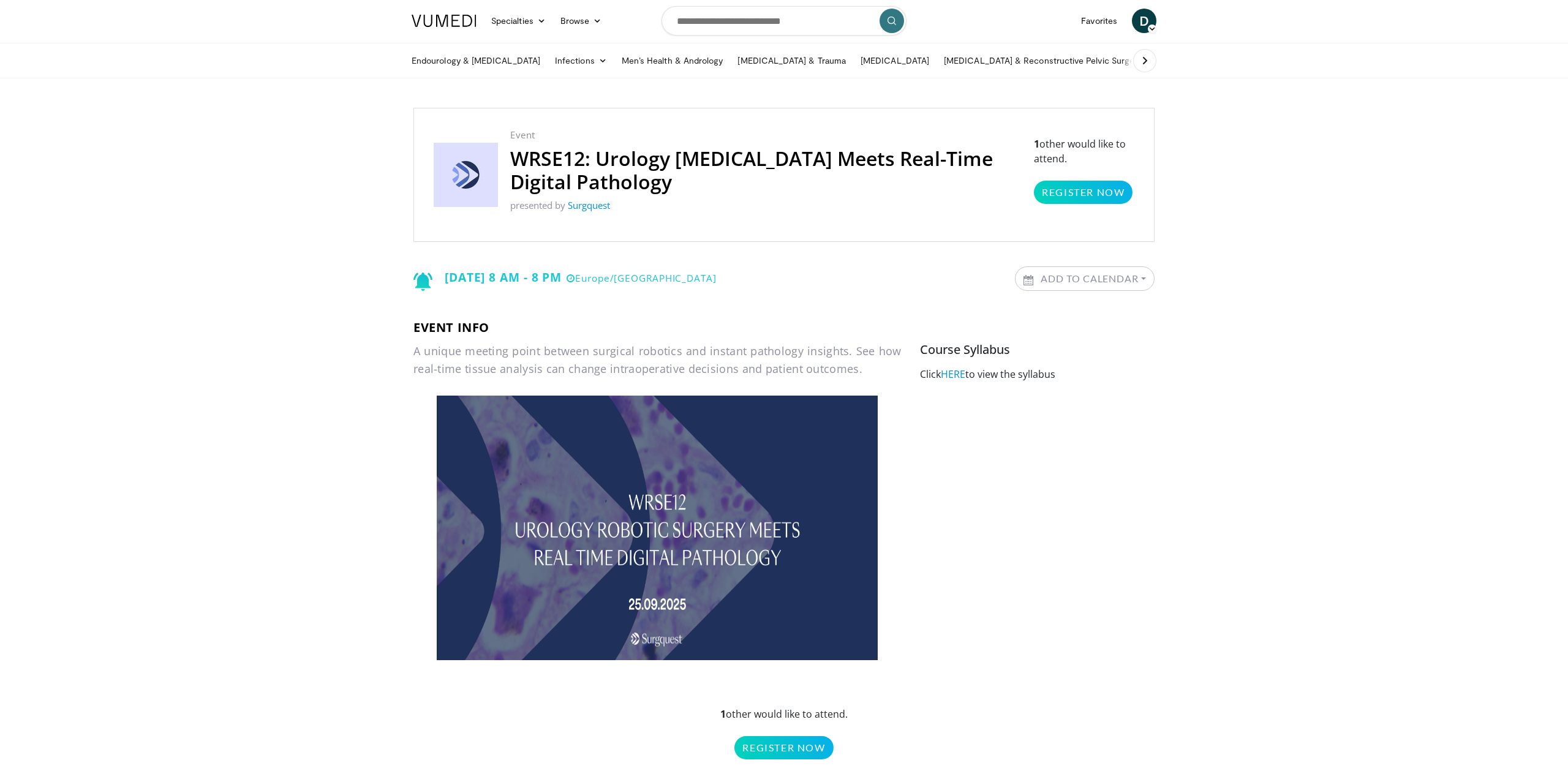
click at [1084, 276] on link "Add to Calendar" at bounding box center [1084, 278] width 139 height 23
click at [1104, 192] on link "Register Now" at bounding box center [1083, 192] width 99 height 23
click at [962, 377] on link "HERE" at bounding box center [952, 374] width 24 height 13
click at [582, 205] on link "Surgquest" at bounding box center [588, 205] width 42 height 12
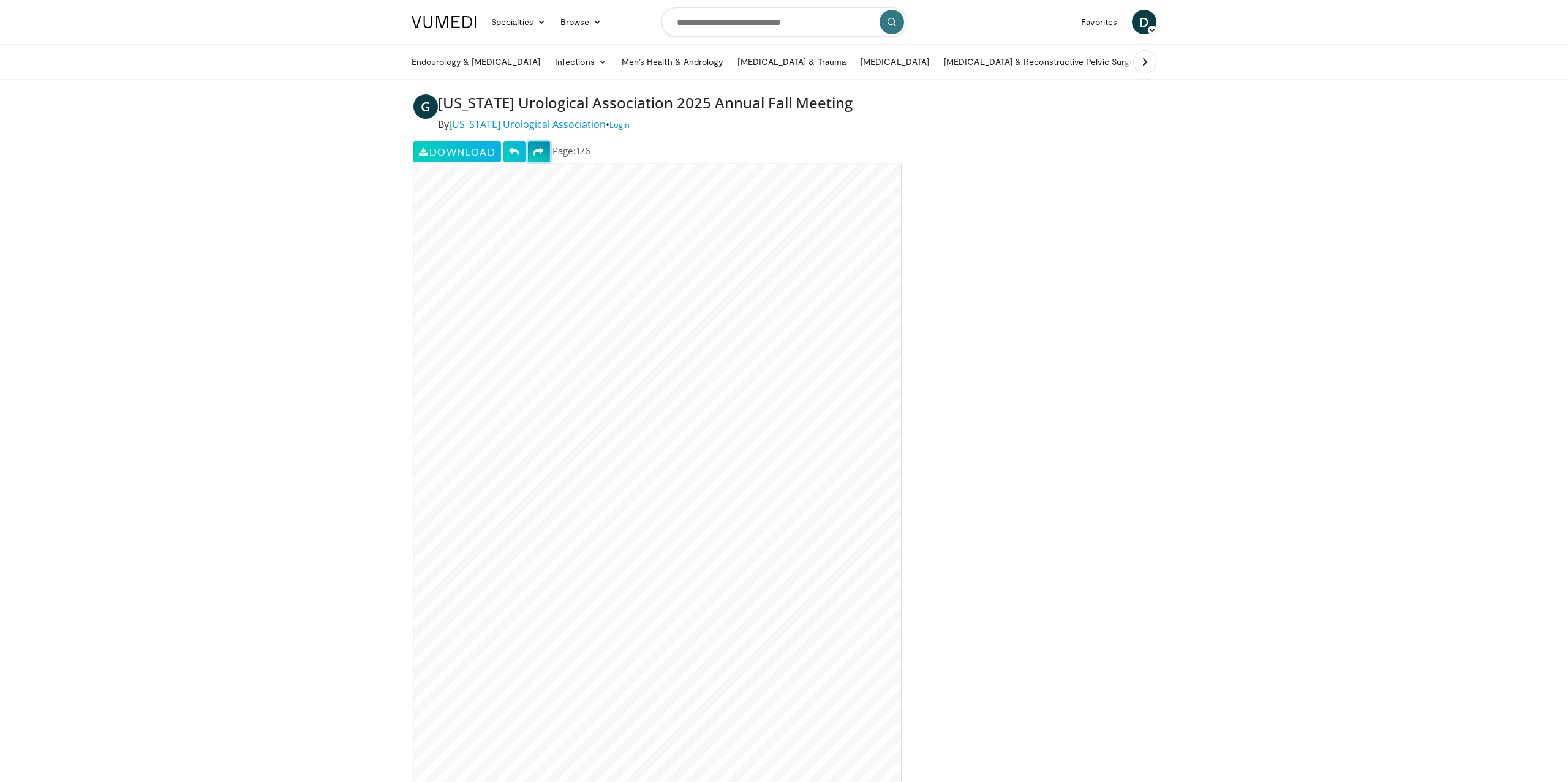
click at [543, 148] on span at bounding box center [538, 152] width 11 height 10
click at [523, 150] on button at bounding box center [514, 151] width 22 height 21
click at [538, 150] on span at bounding box center [538, 152] width 11 height 10
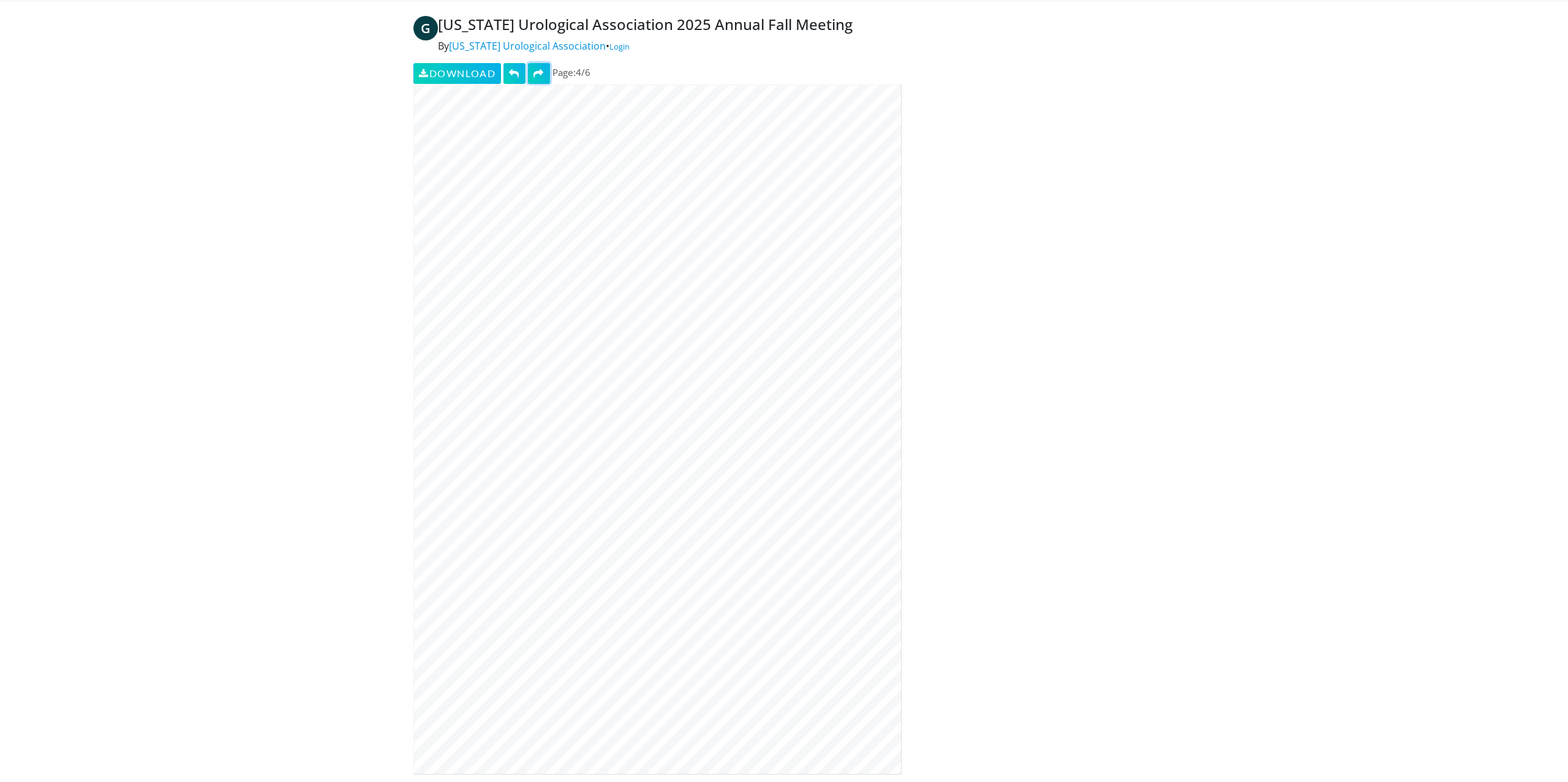
scroll to position [91, 0]
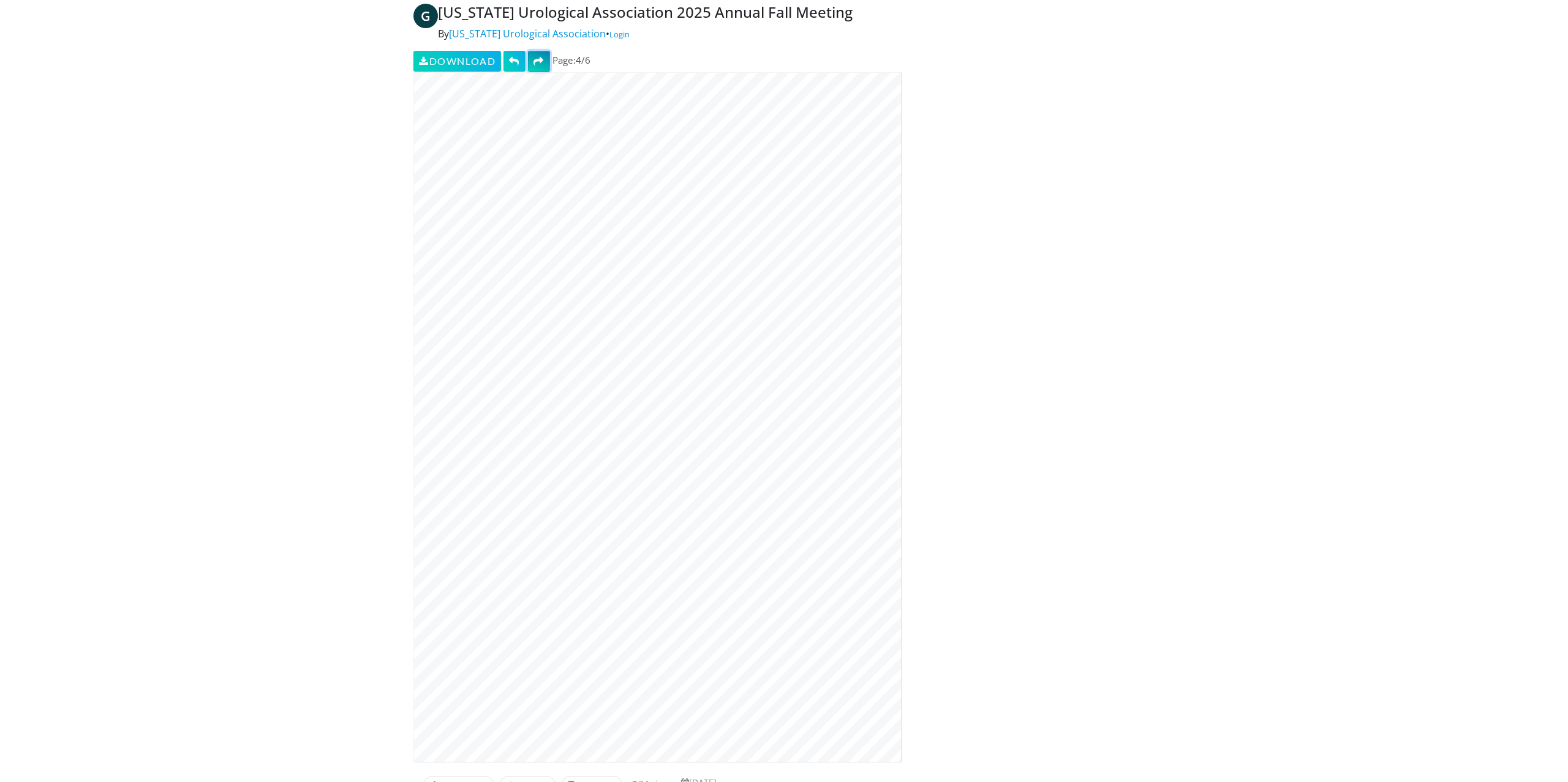
click at [548, 66] on button at bounding box center [538, 61] width 22 height 21
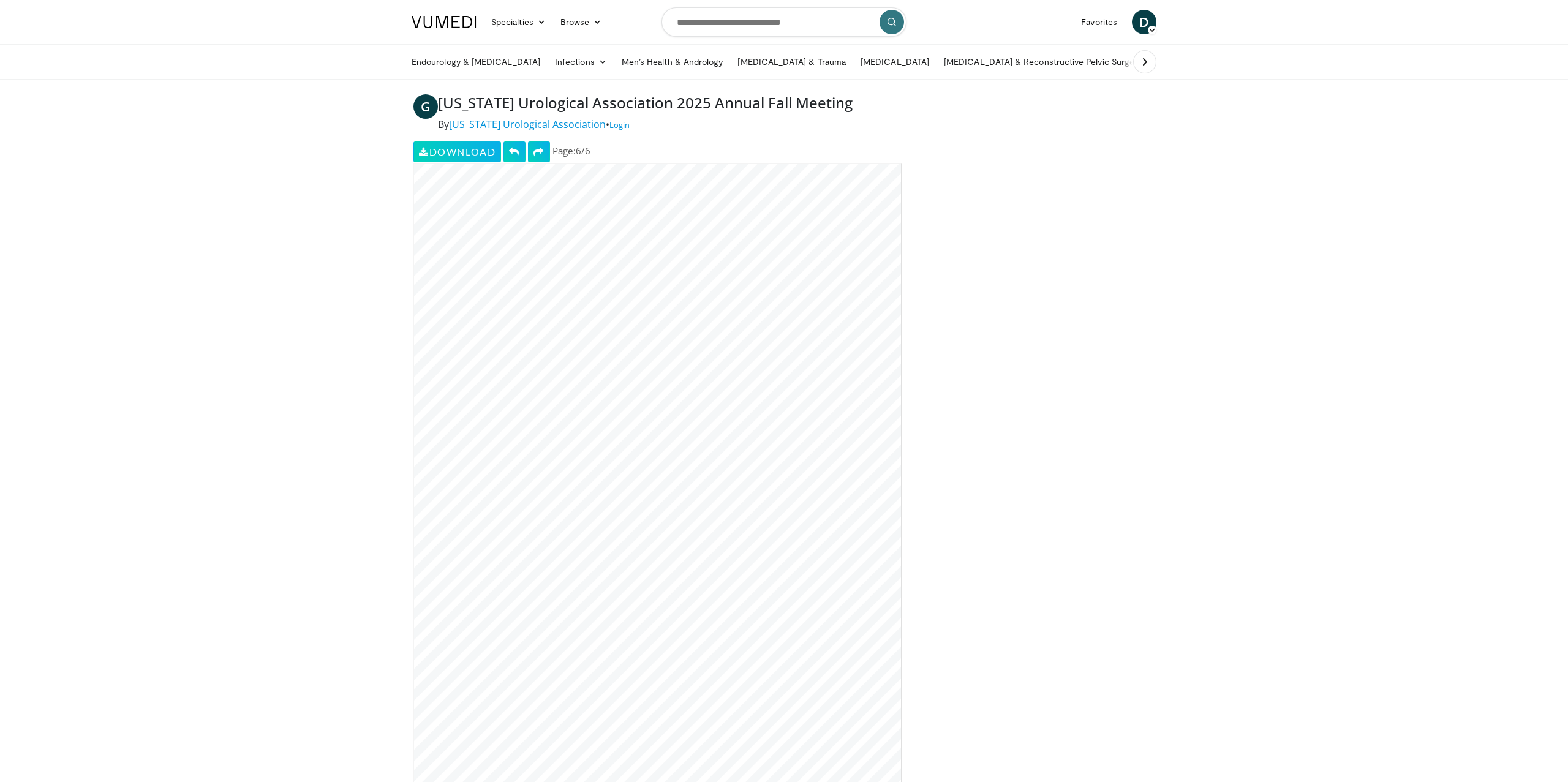
click at [461, 20] on img at bounding box center [444, 22] width 65 height 12
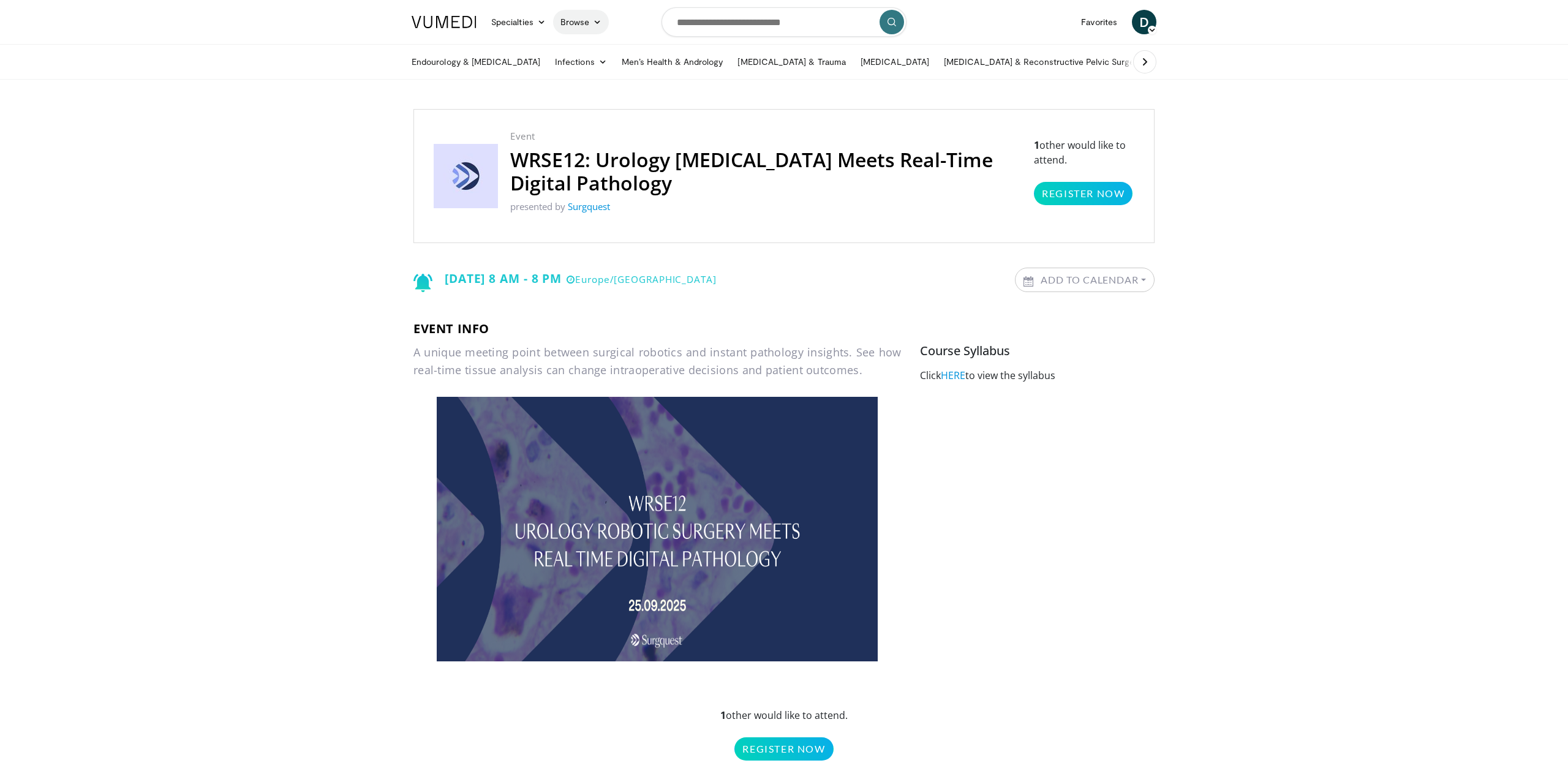
click at [576, 24] on link "Browse" at bounding box center [581, 22] width 57 height 24
click at [604, 52] on link "Channels" at bounding box center [626, 51] width 145 height 20
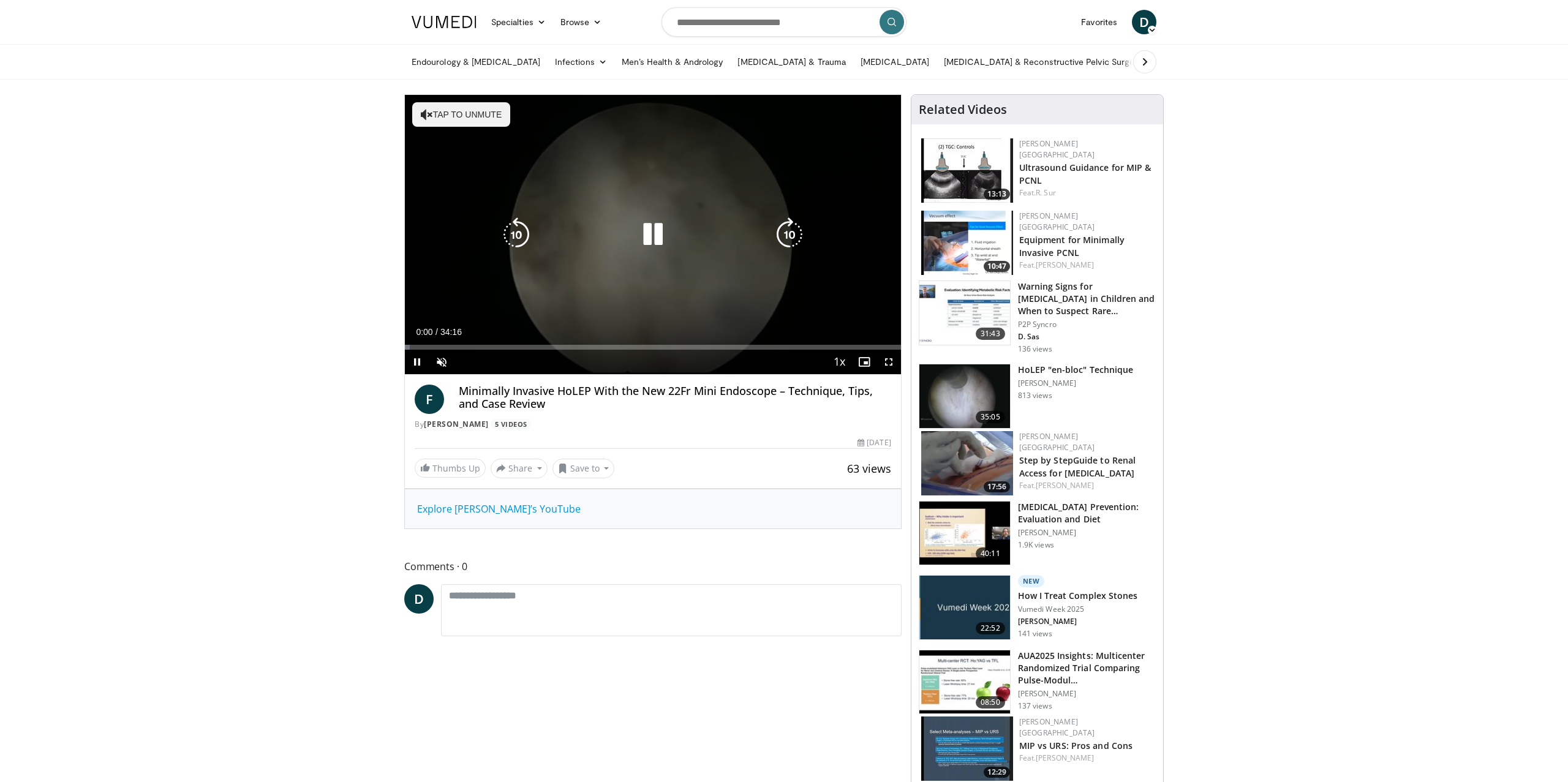
click at [658, 236] on icon "Video Player" at bounding box center [652, 234] width 34 height 34
click at [646, 234] on icon "Video Player" at bounding box center [652, 234] width 34 height 34
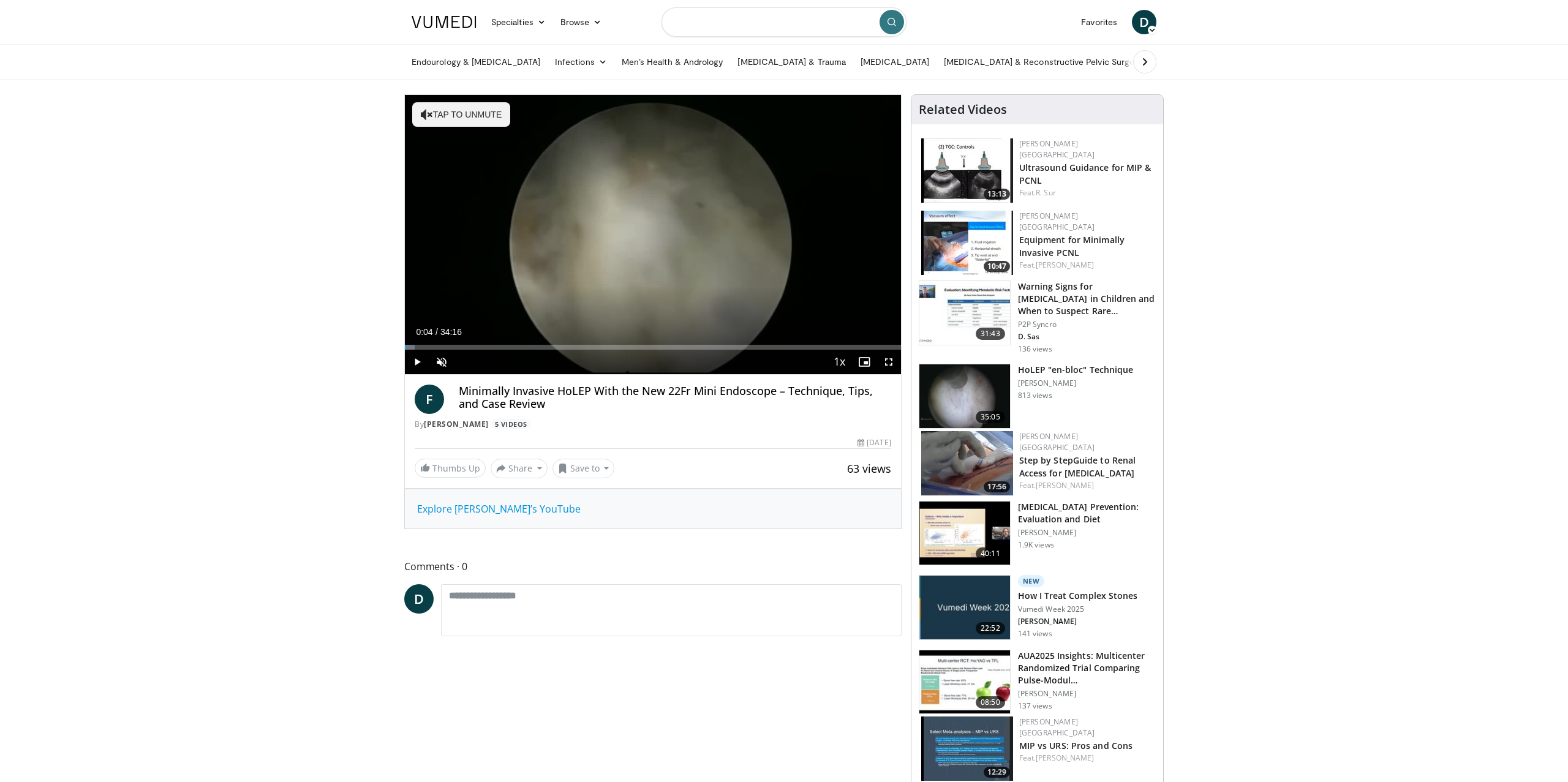
click at [688, 30] on input "Search topics, interventions" at bounding box center [784, 22] width 245 height 29
type input "**********"
click at [894, 24] on icon "submit" at bounding box center [892, 22] width 10 height 10
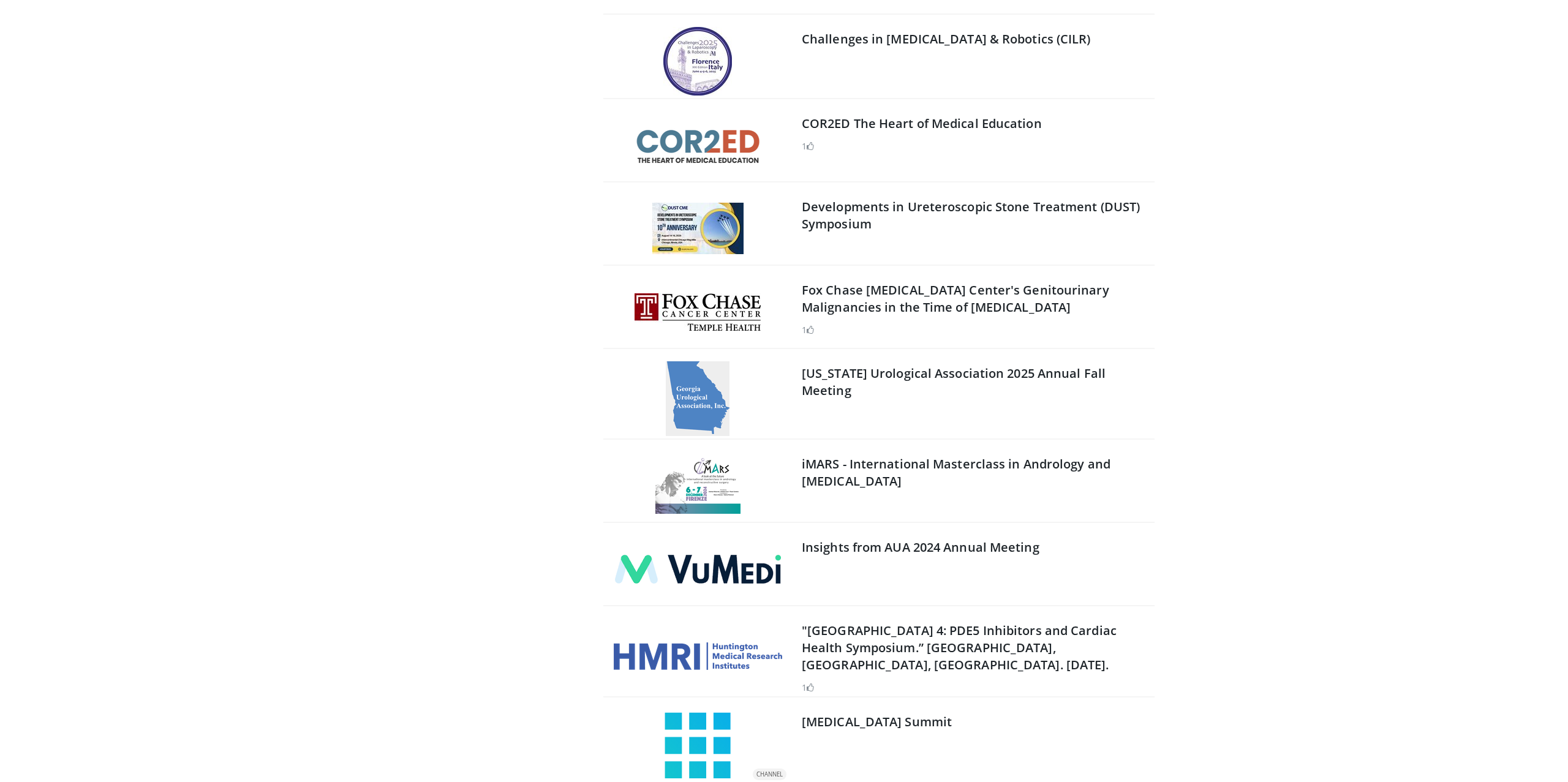
scroll to position [2005, 0]
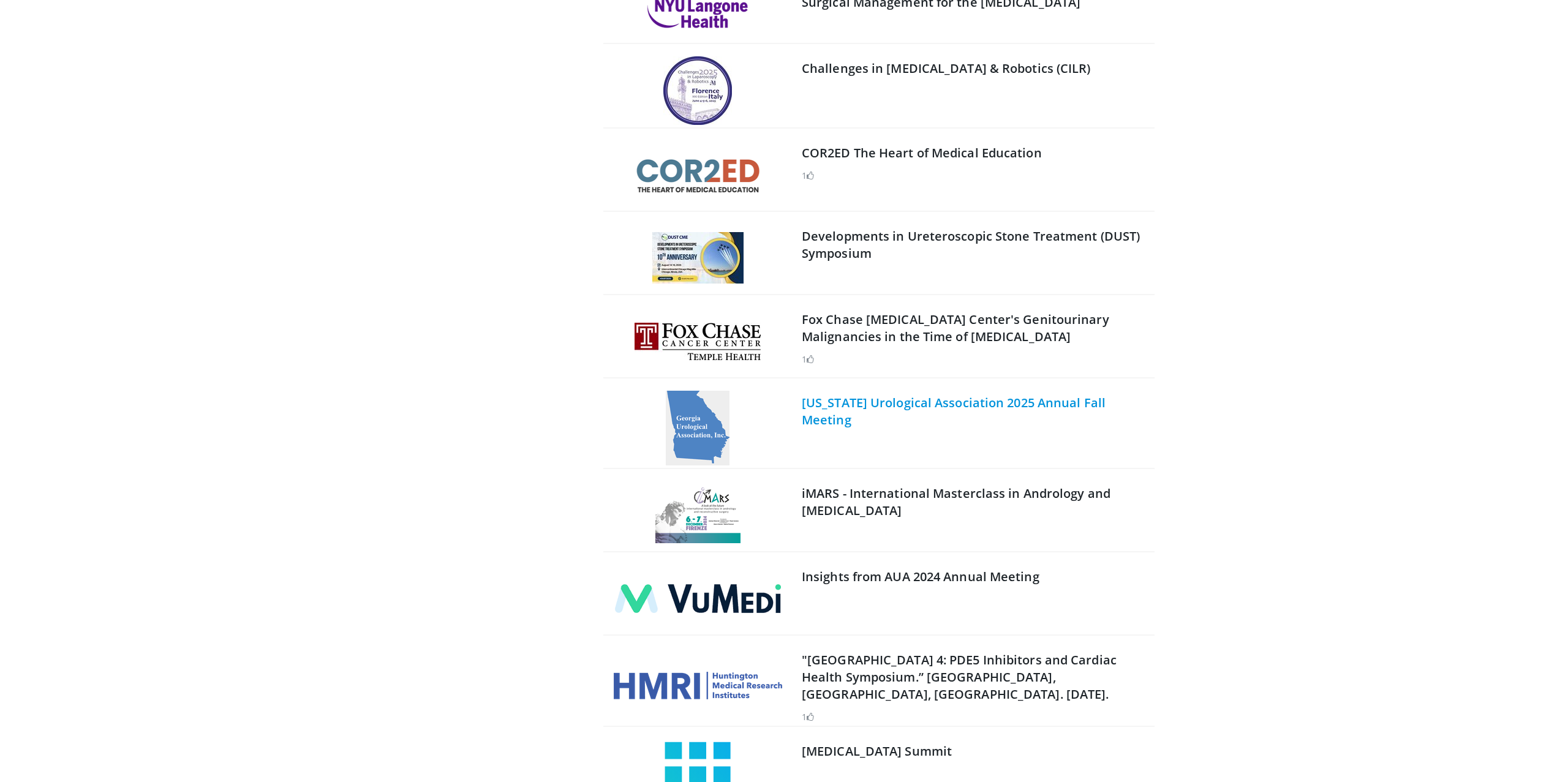
click at [881, 397] on link "[US_STATE] Urological Association 2025 Annual Fall Meeting" at bounding box center [954, 411] width 304 height 34
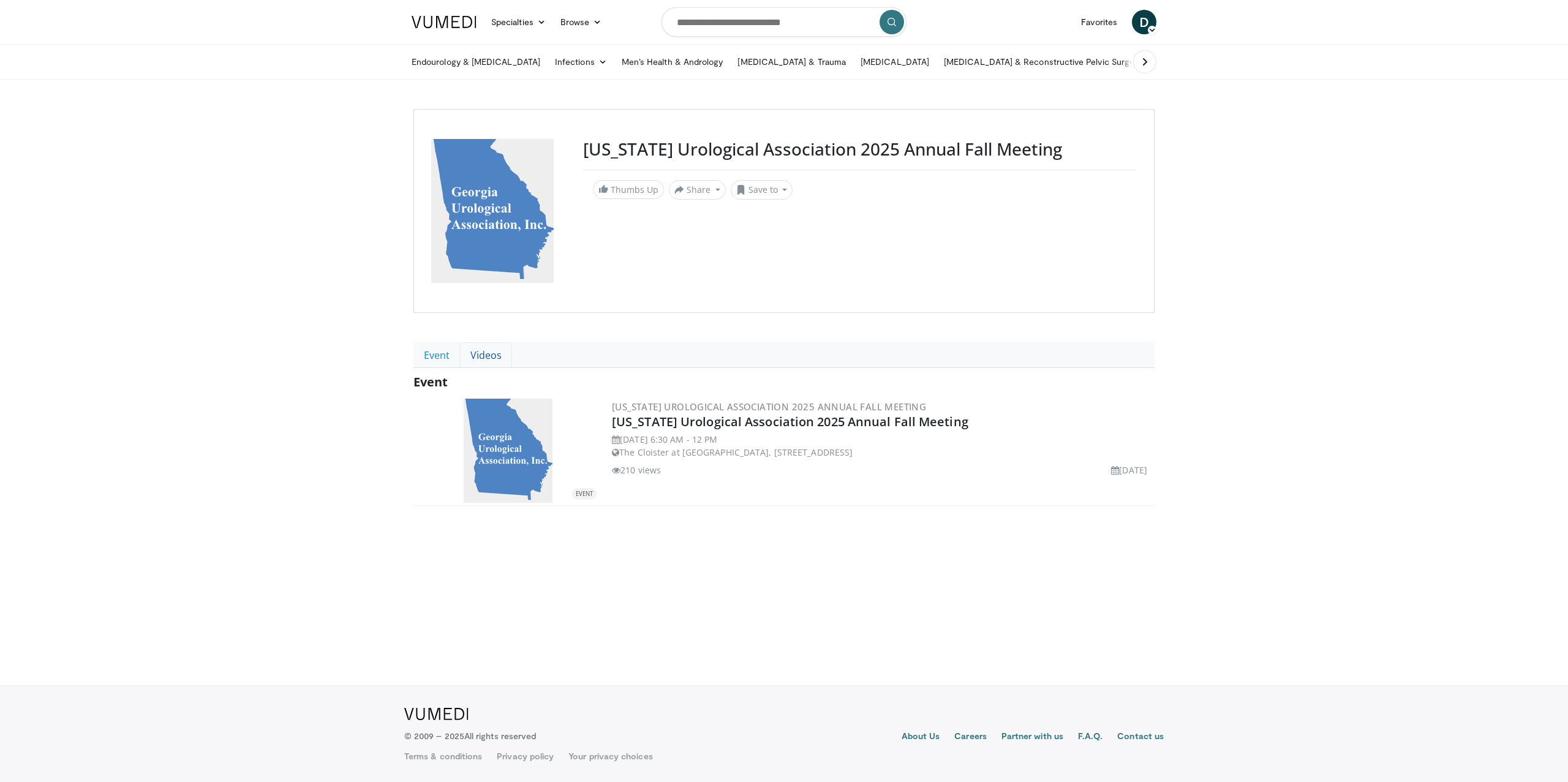
click at [492, 354] on link "Videos" at bounding box center [485, 355] width 52 height 26
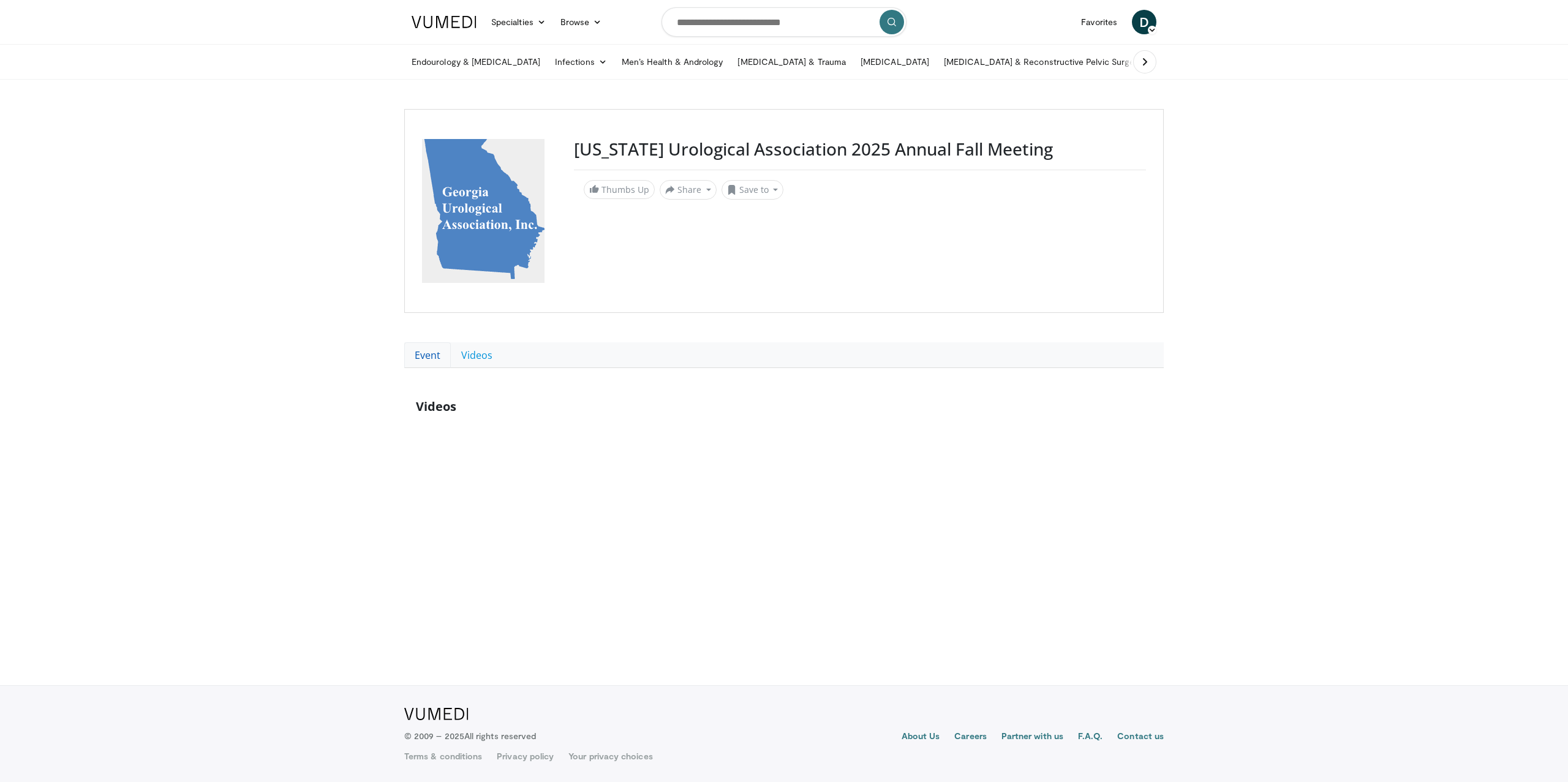
click at [432, 352] on link "Event" at bounding box center [427, 355] width 47 height 26
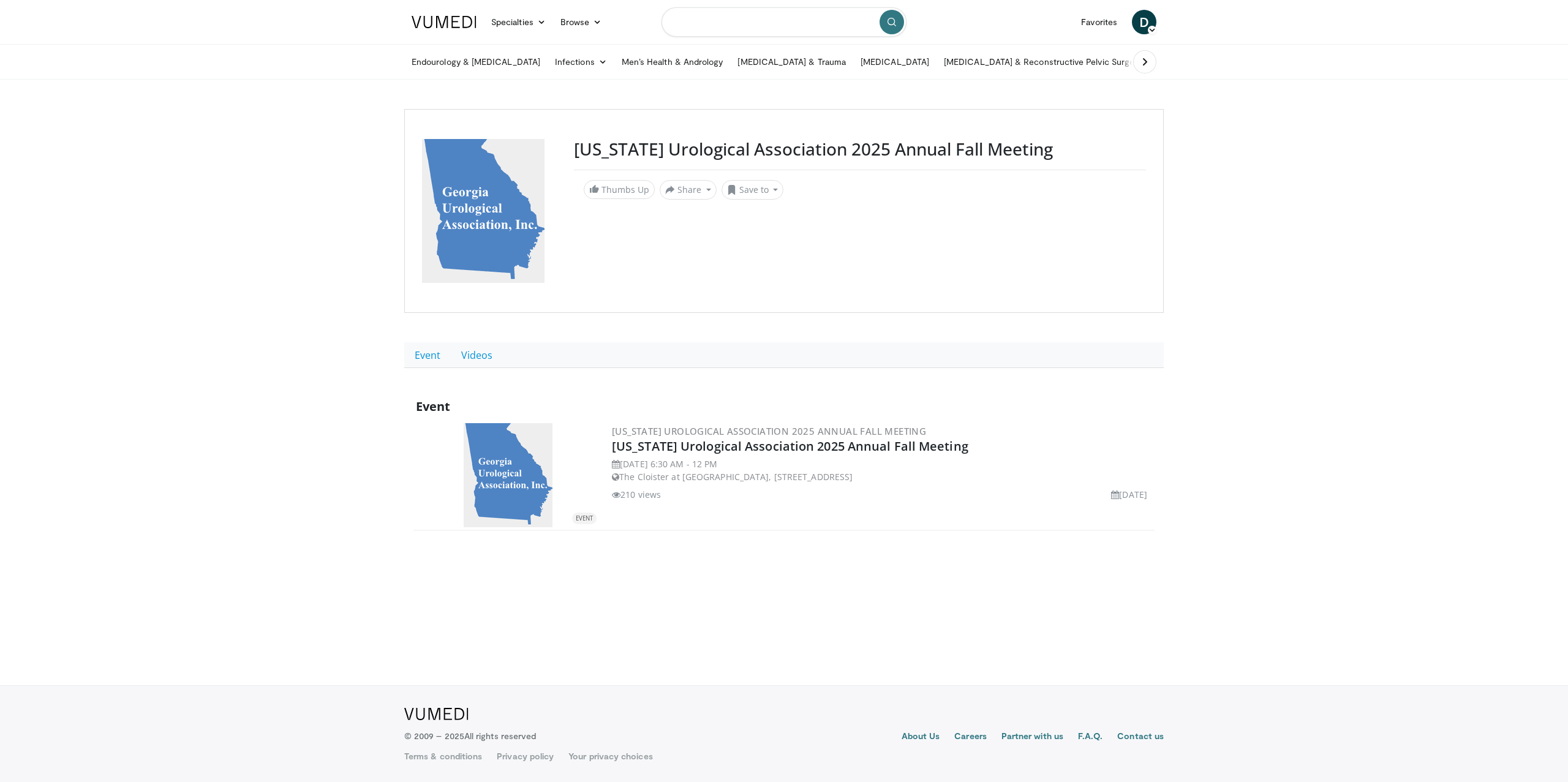
click at [794, 27] on input "Search topics, interventions" at bounding box center [784, 22] width 245 height 29
type input "*********"
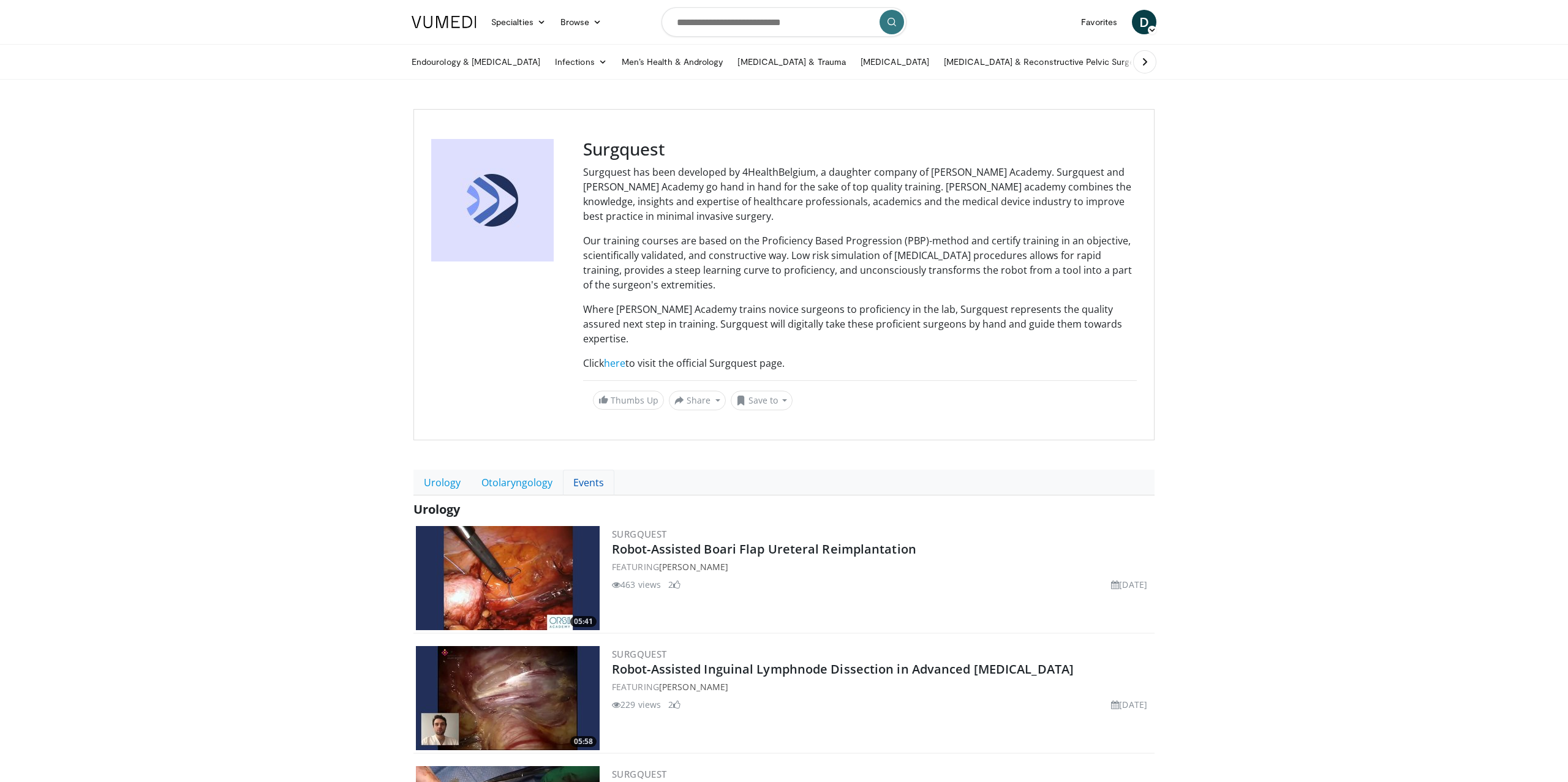
click at [574, 470] on link "Events" at bounding box center [588, 482] width 52 height 26
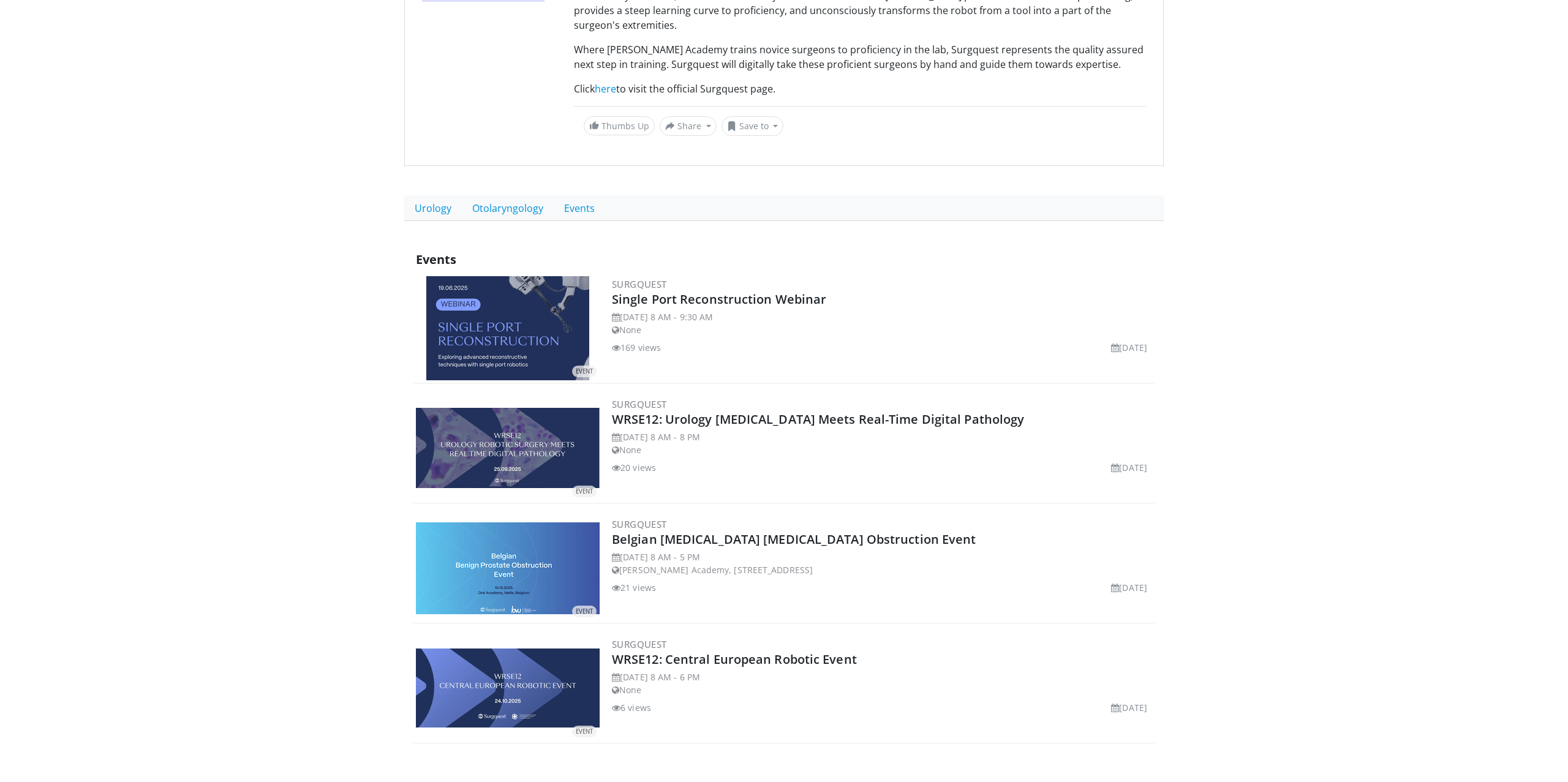
scroll to position [334, 0]
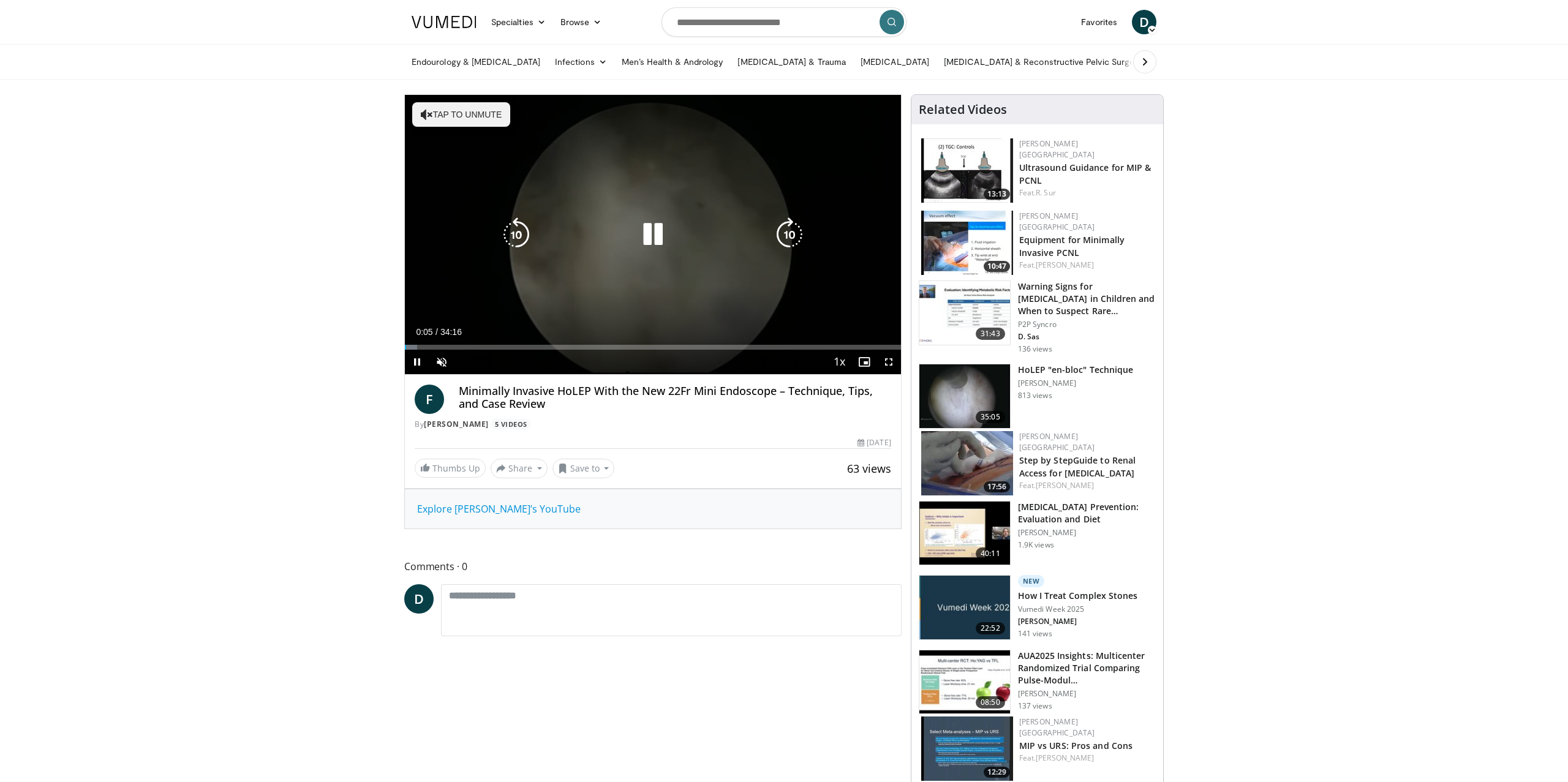
click at [657, 229] on icon "Video Player" at bounding box center [652, 234] width 34 height 34
click at [660, 232] on icon "Video Player" at bounding box center [652, 234] width 34 height 34
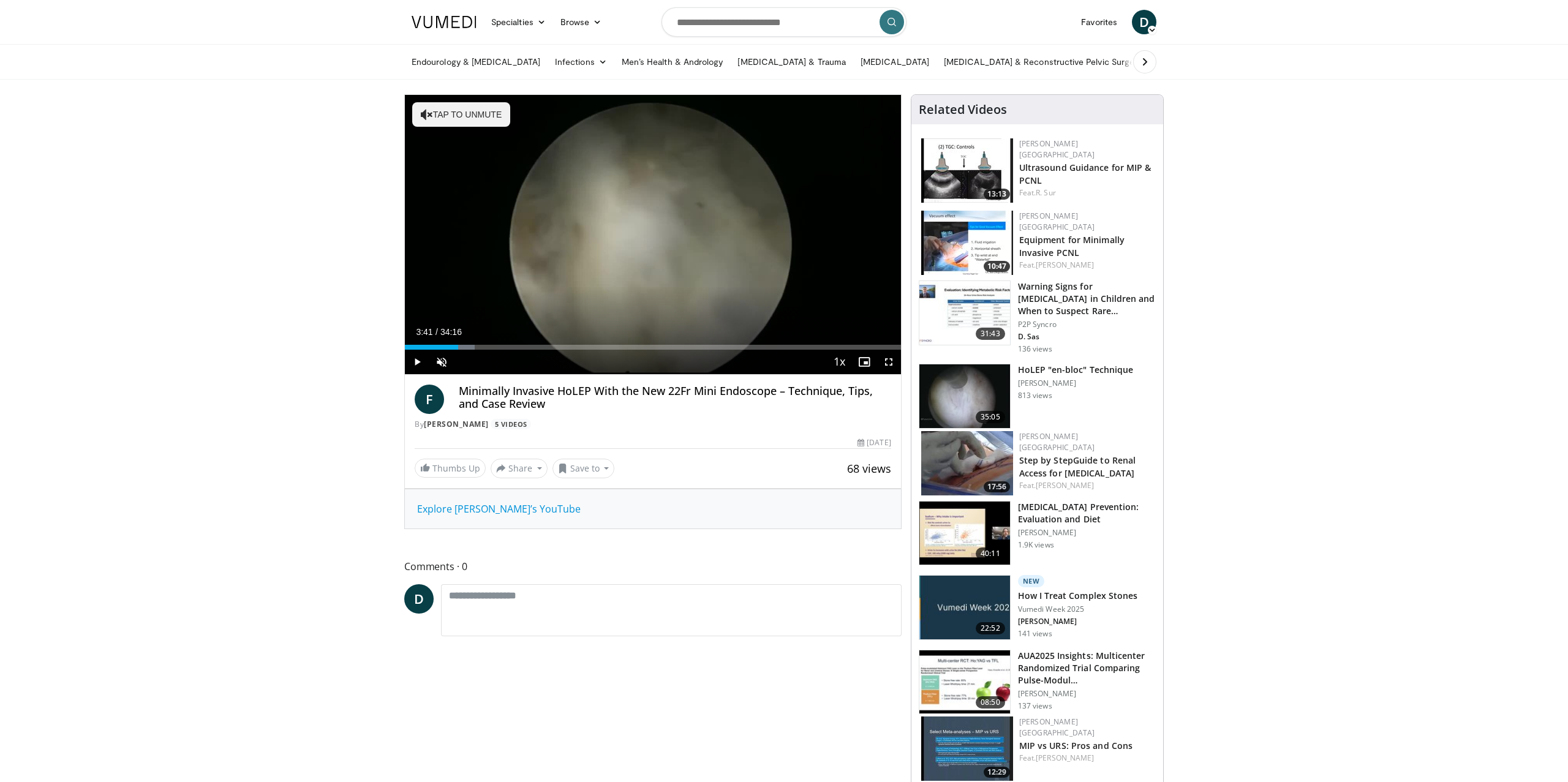
click at [439, 19] on img at bounding box center [444, 22] width 65 height 12
